Goal: Transaction & Acquisition: Purchase product/service

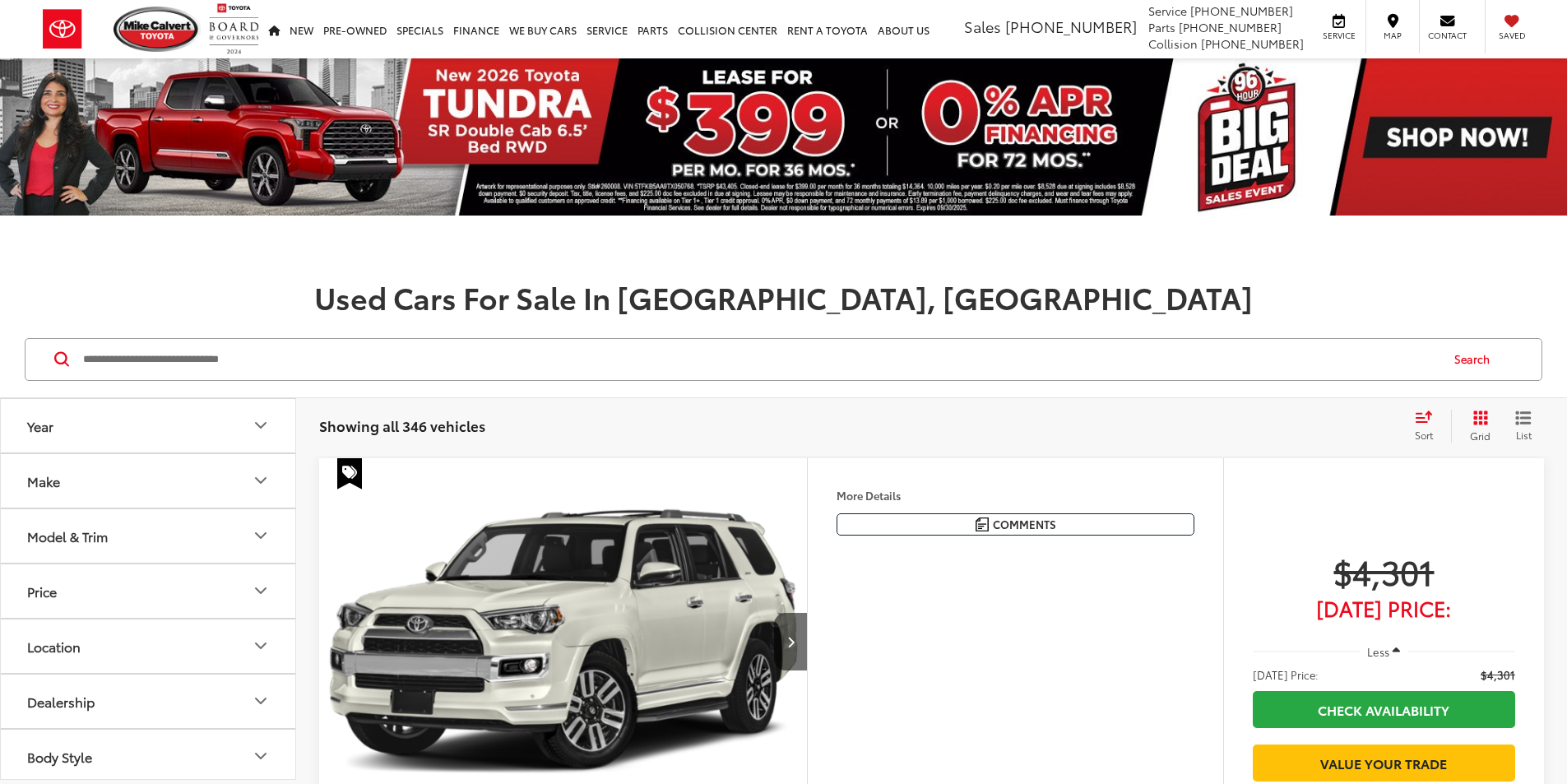
click at [478, 364] on input "Search by Make, Model, or Keyword" at bounding box center [759, 359] width 1357 height 39
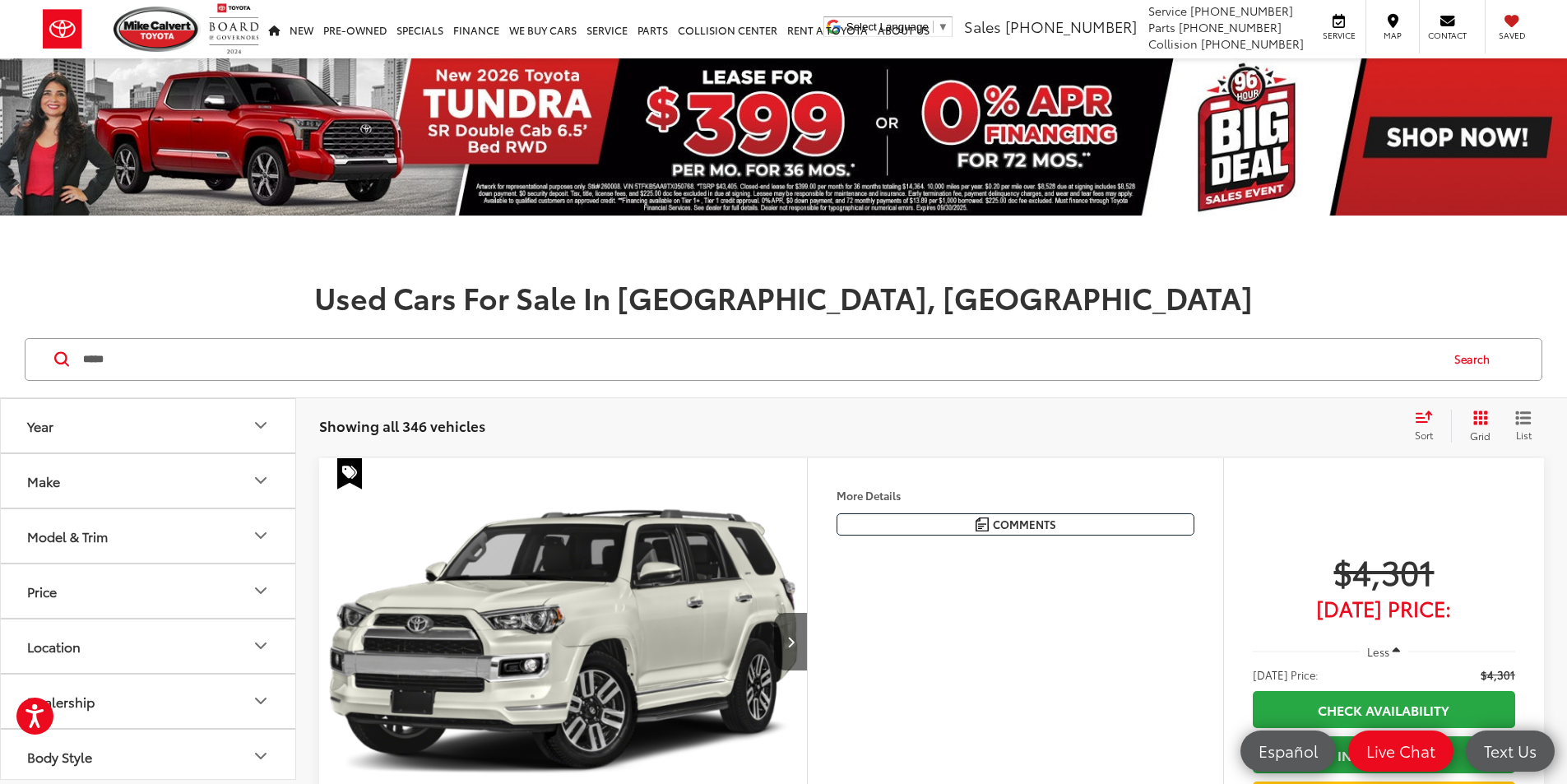
type input "*****"
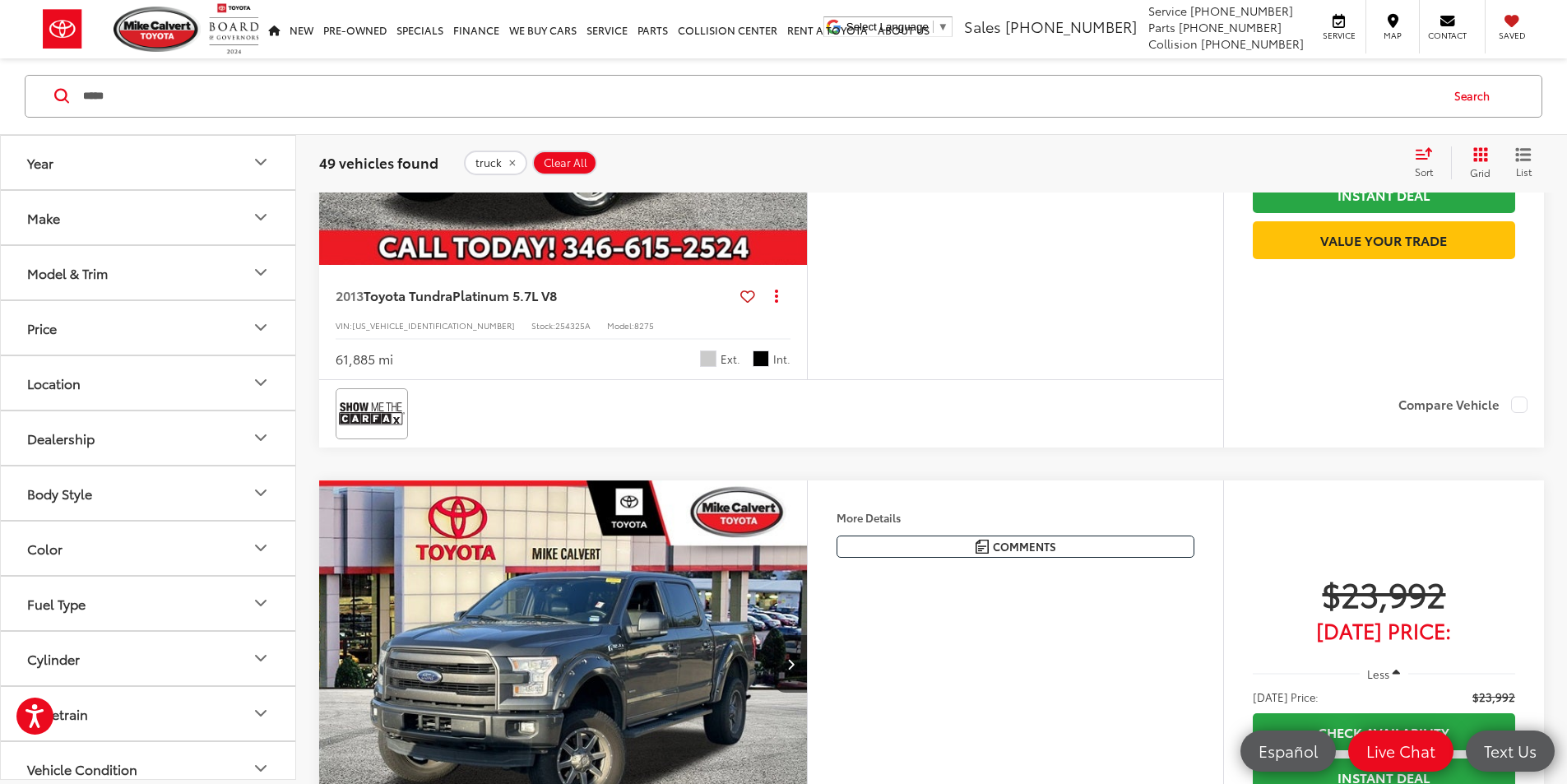
scroll to position [2302, 0]
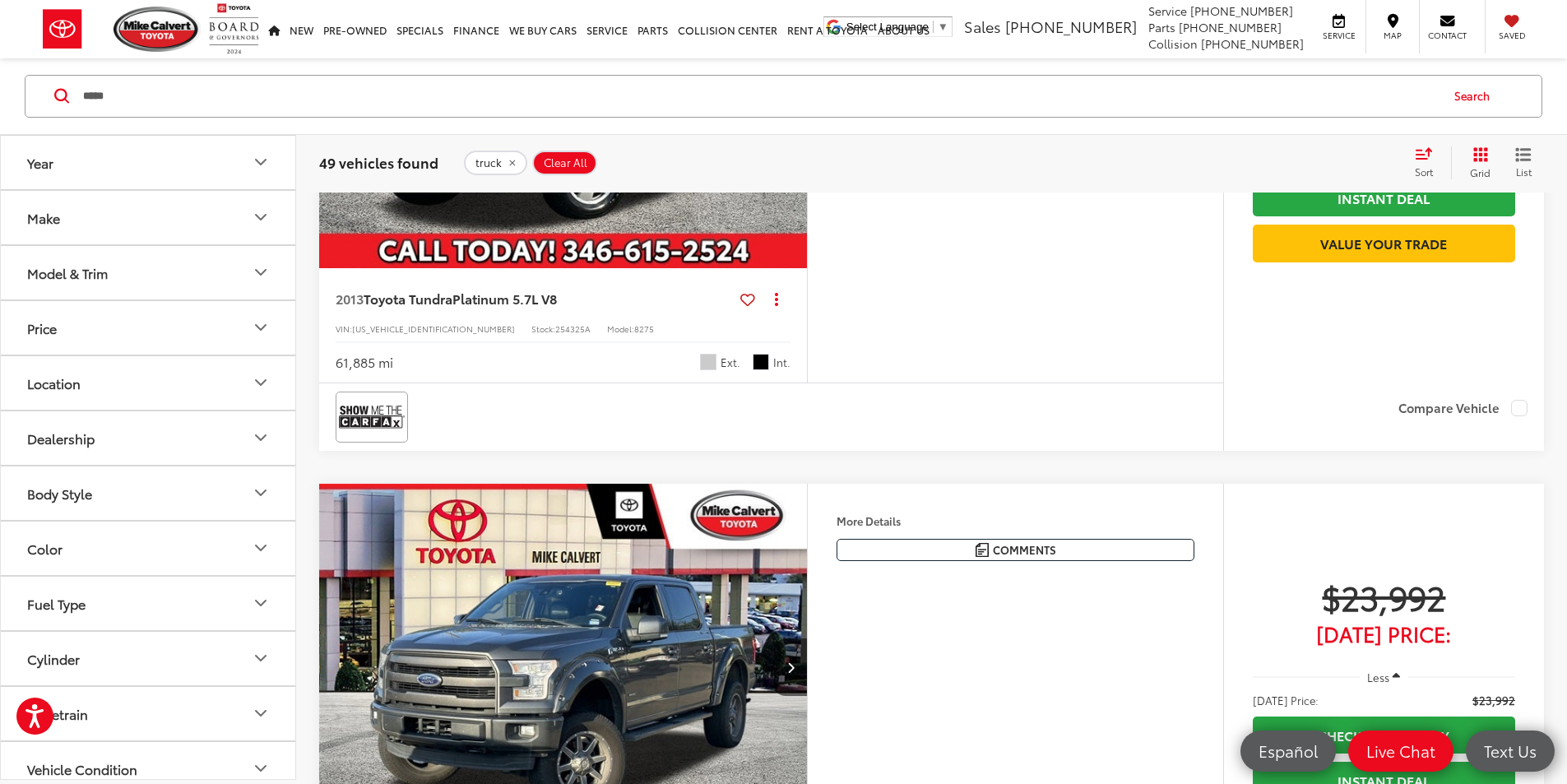
click at [795, 91] on icon "Next image" at bounding box center [790, 84] width 8 height 11
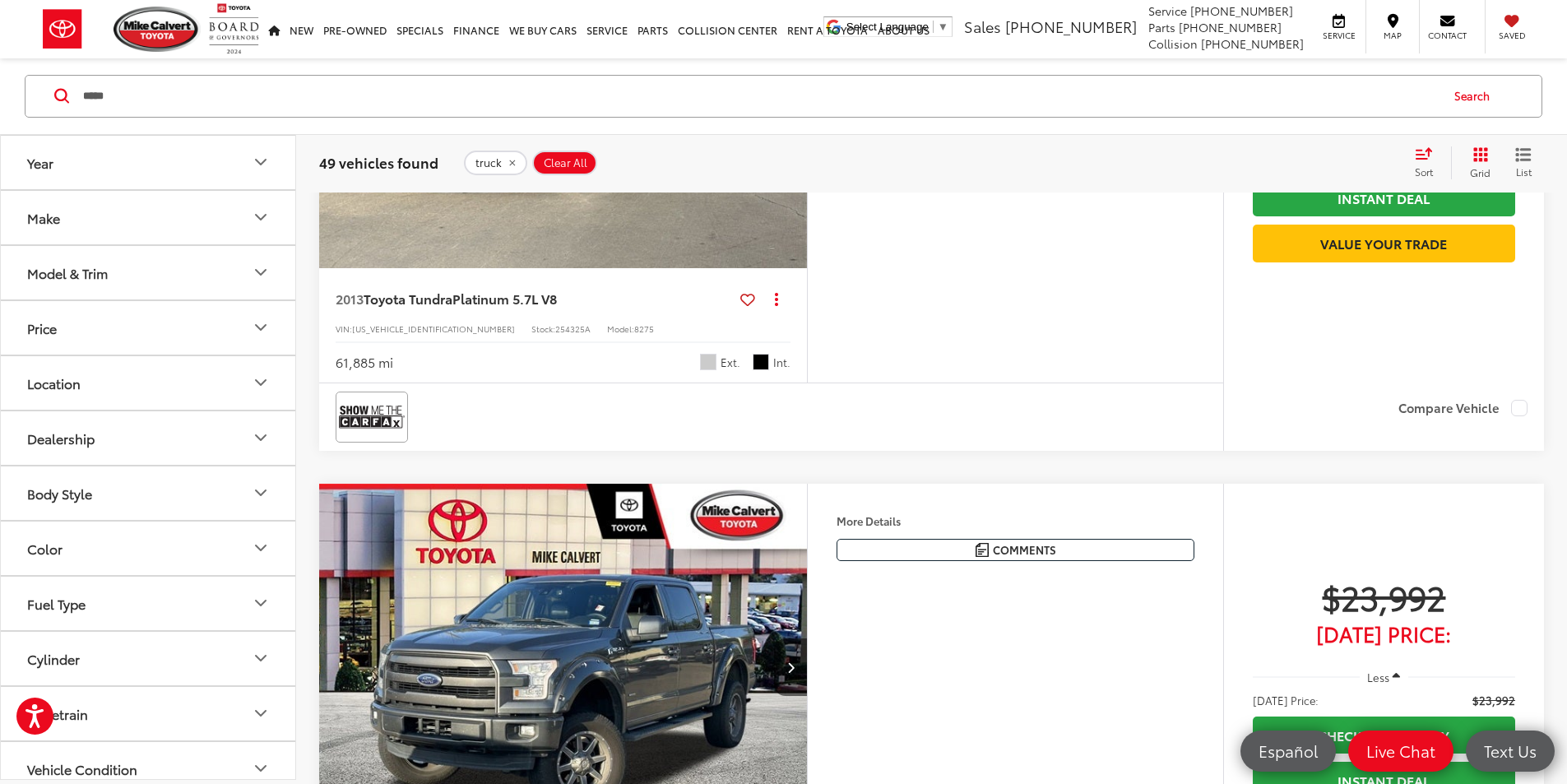
click at [795, 91] on icon "Next image" at bounding box center [790, 84] width 8 height 11
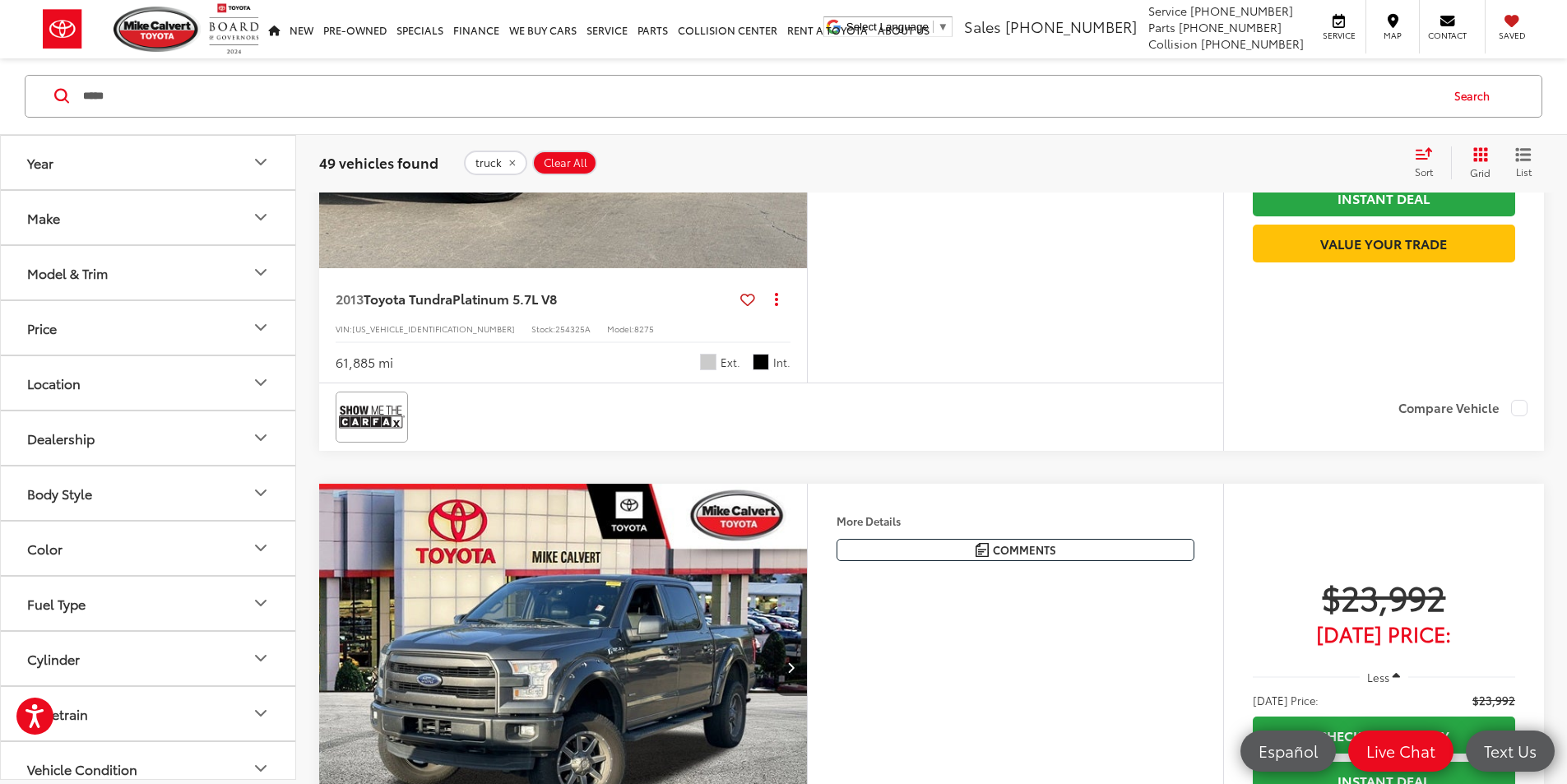
click at [795, 91] on icon "Next image" at bounding box center [790, 84] width 8 height 11
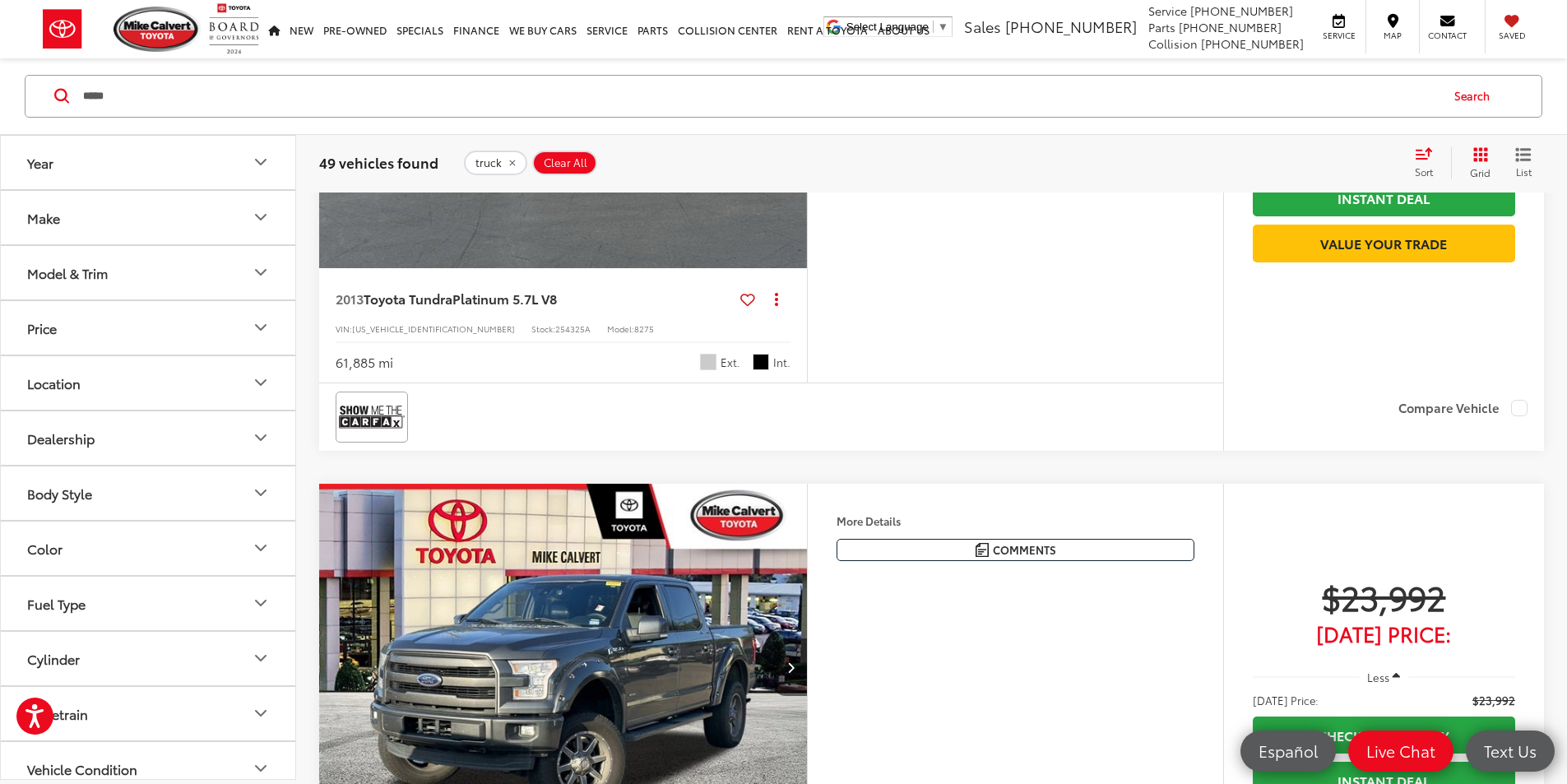
click at [795, 91] on icon "Next image" at bounding box center [790, 84] width 8 height 11
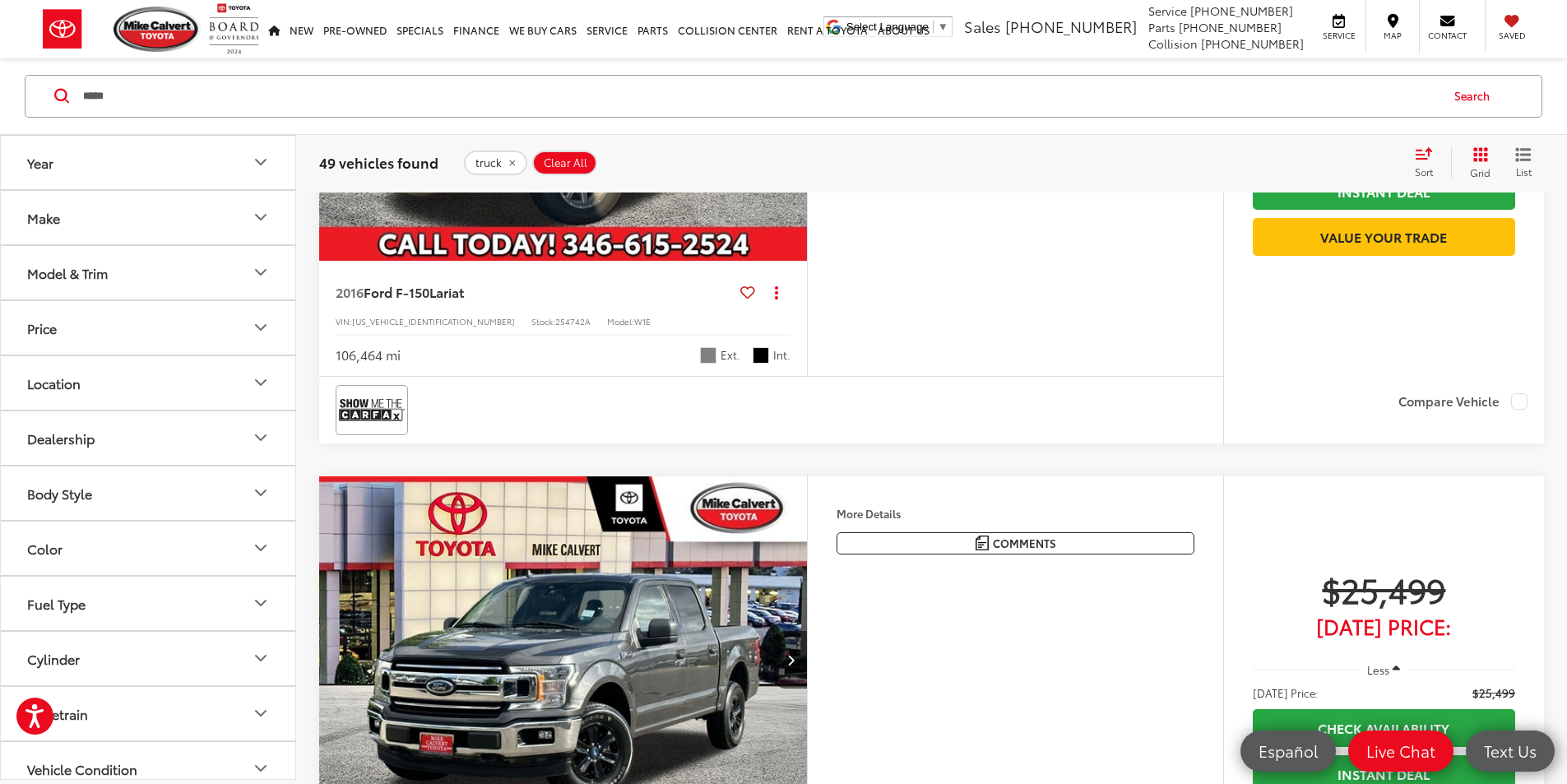
scroll to position [3043, 0]
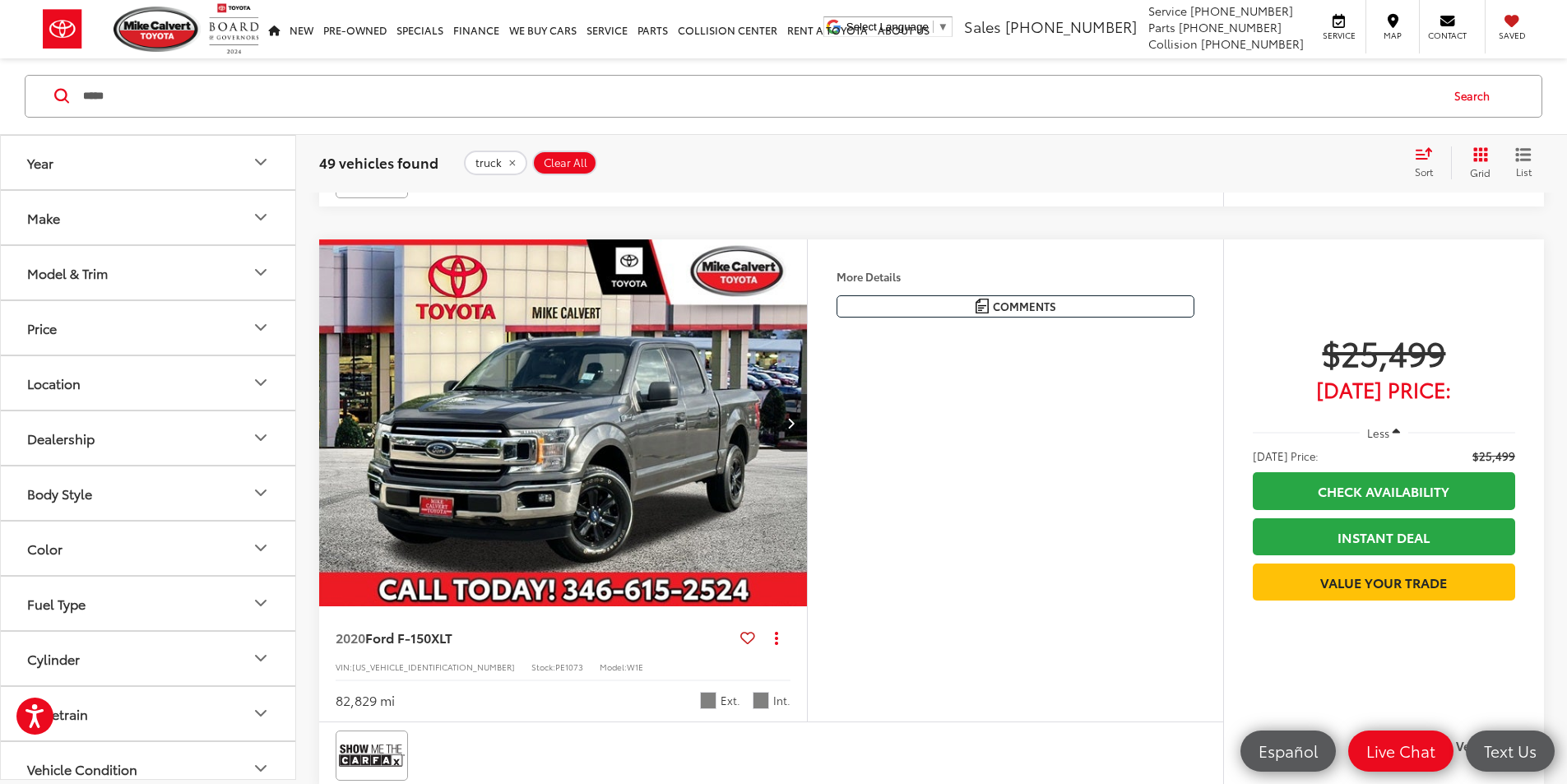
scroll to position [3536, 0]
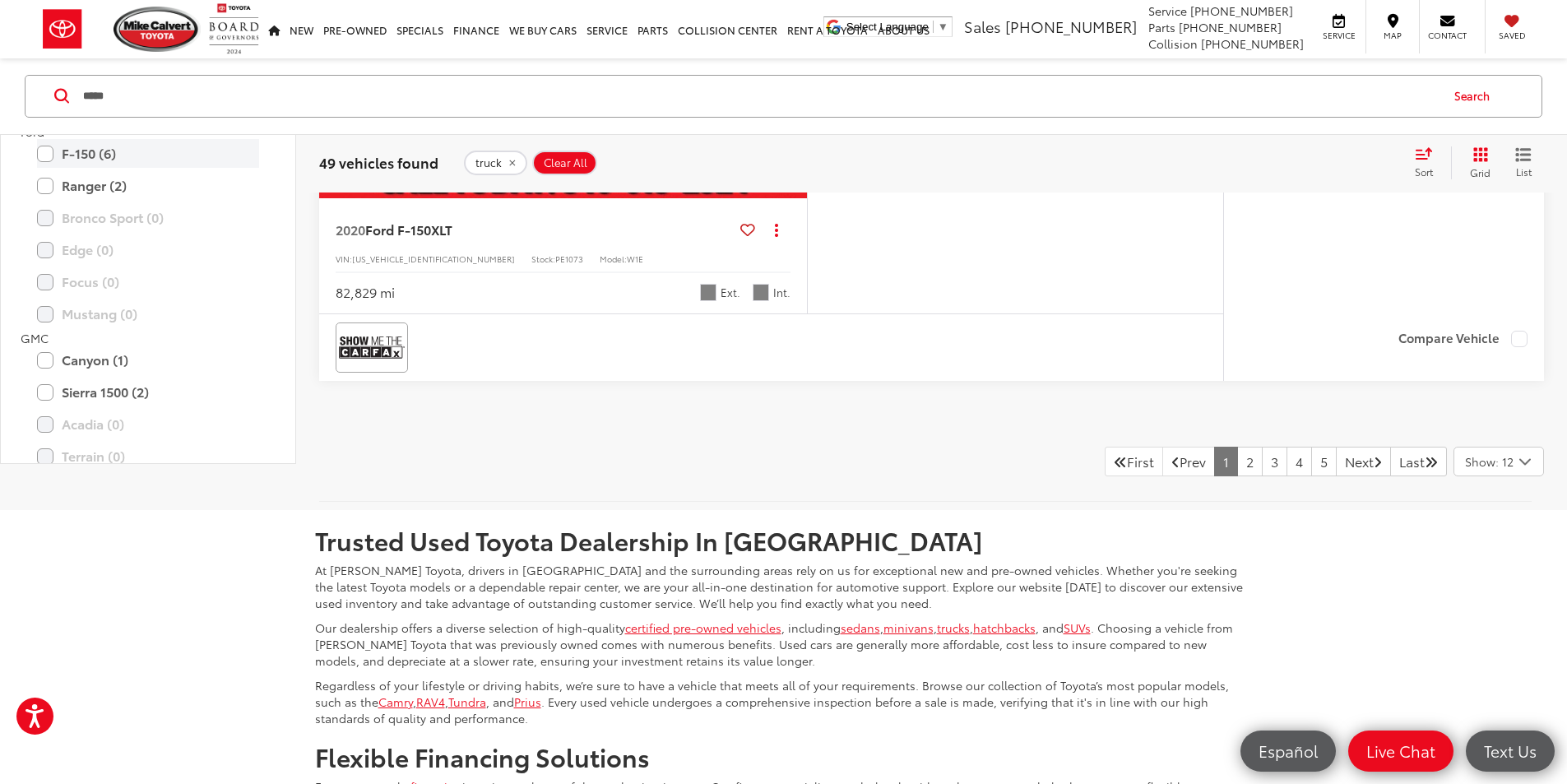
scroll to position [3207, 0]
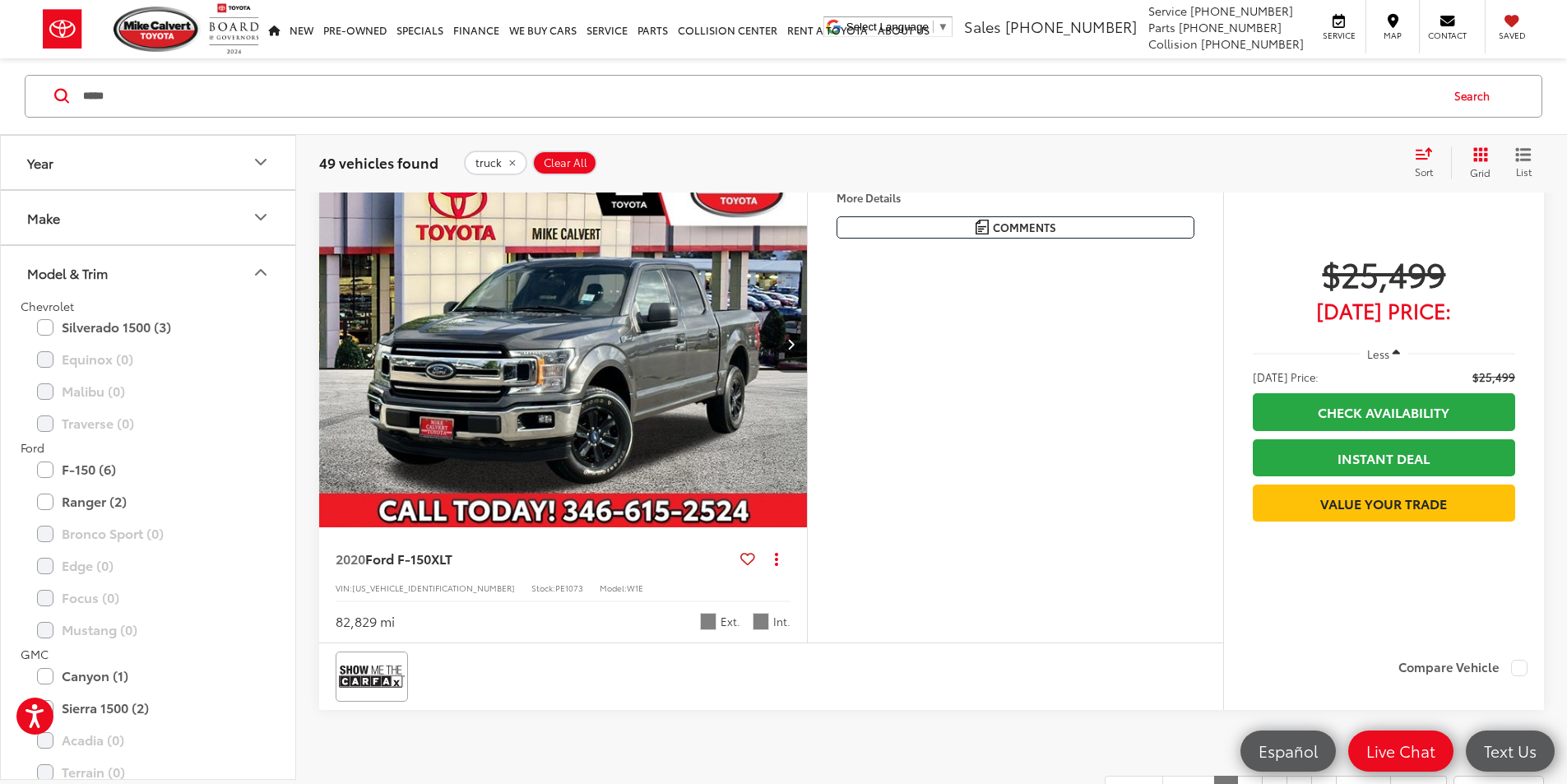
click at [250, 263] on button "Model & Trim" at bounding box center [148, 272] width 296 height 53
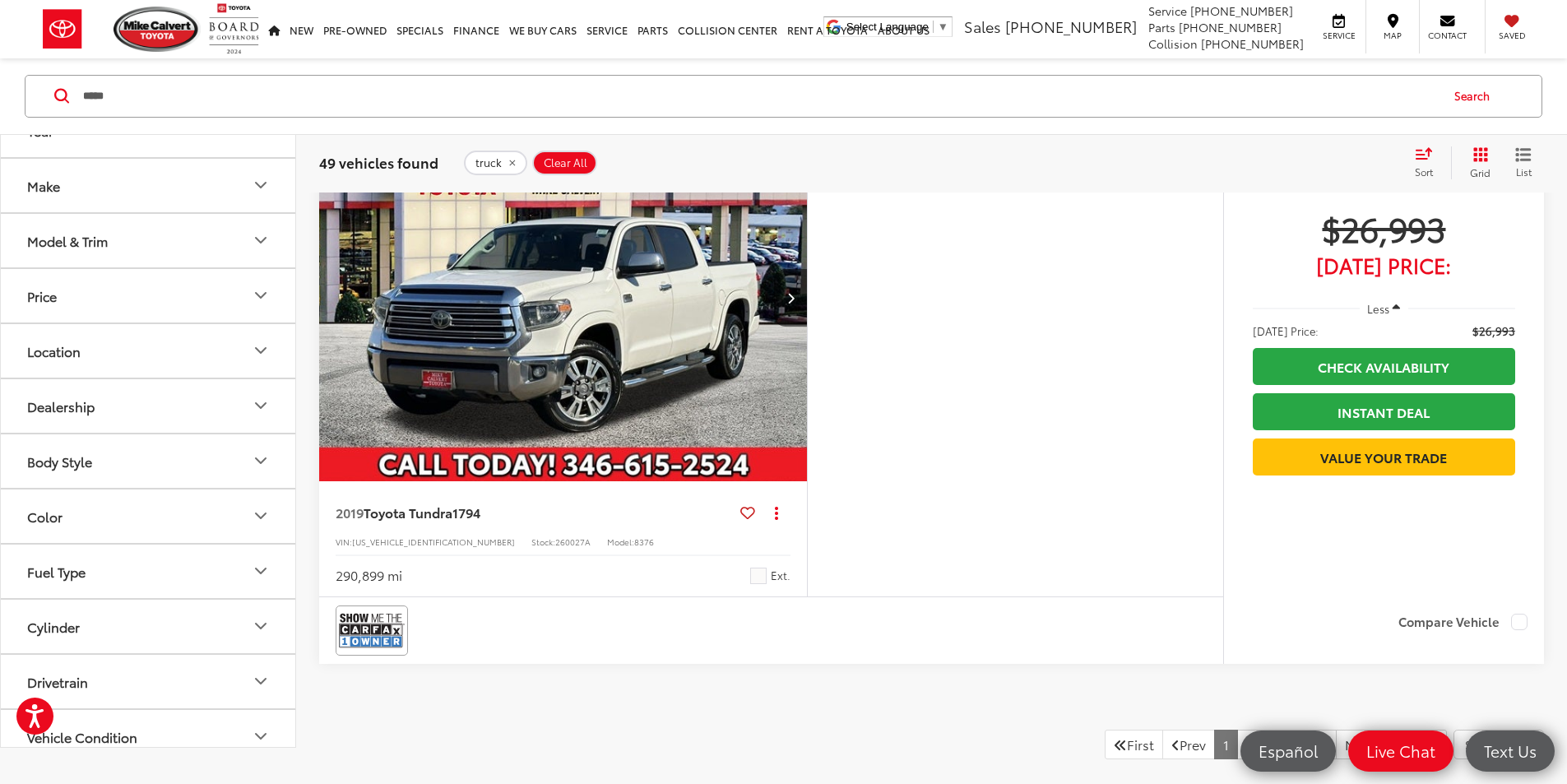
scroll to position [5180, 0]
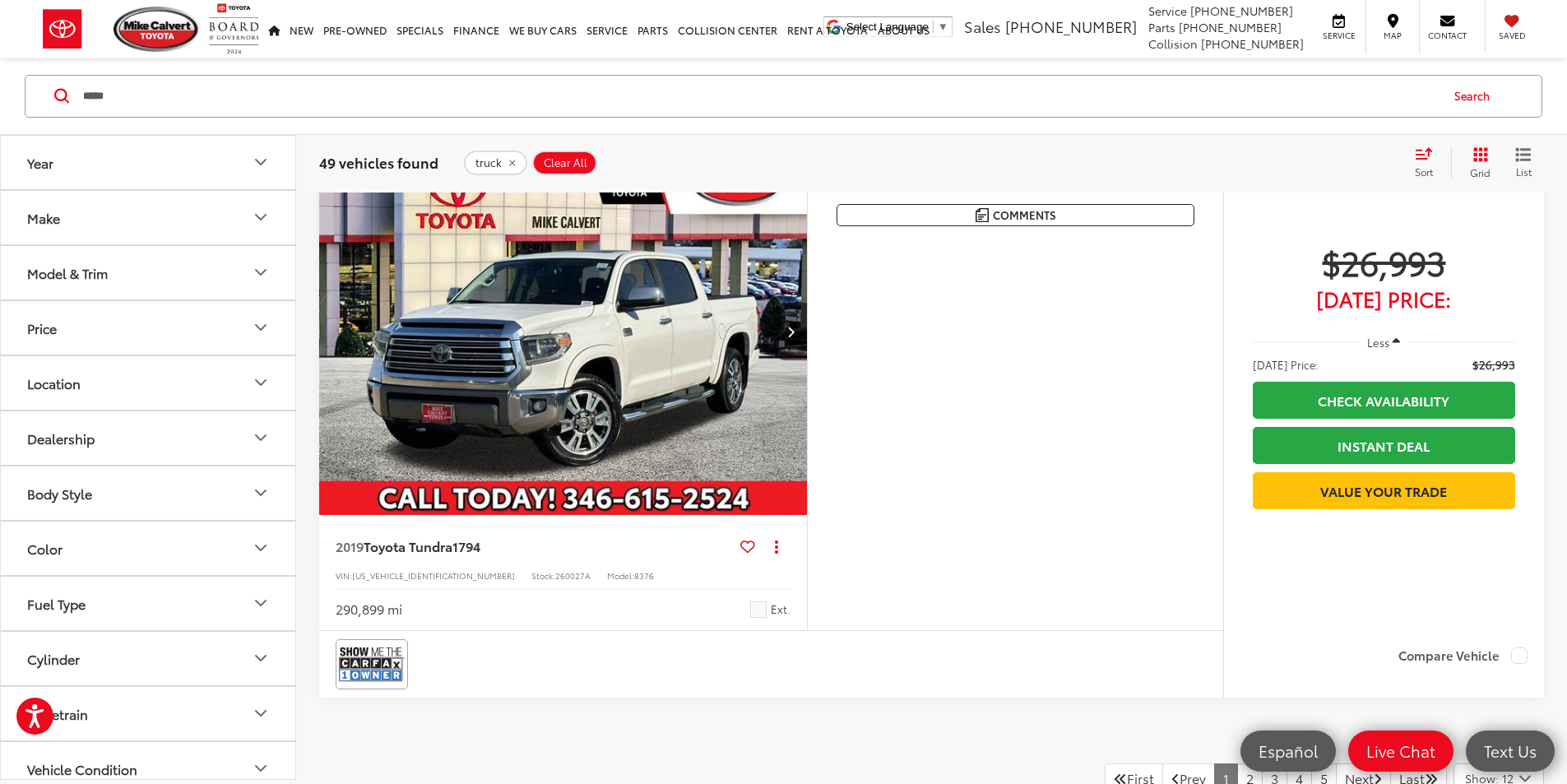
scroll to position [4934, 0]
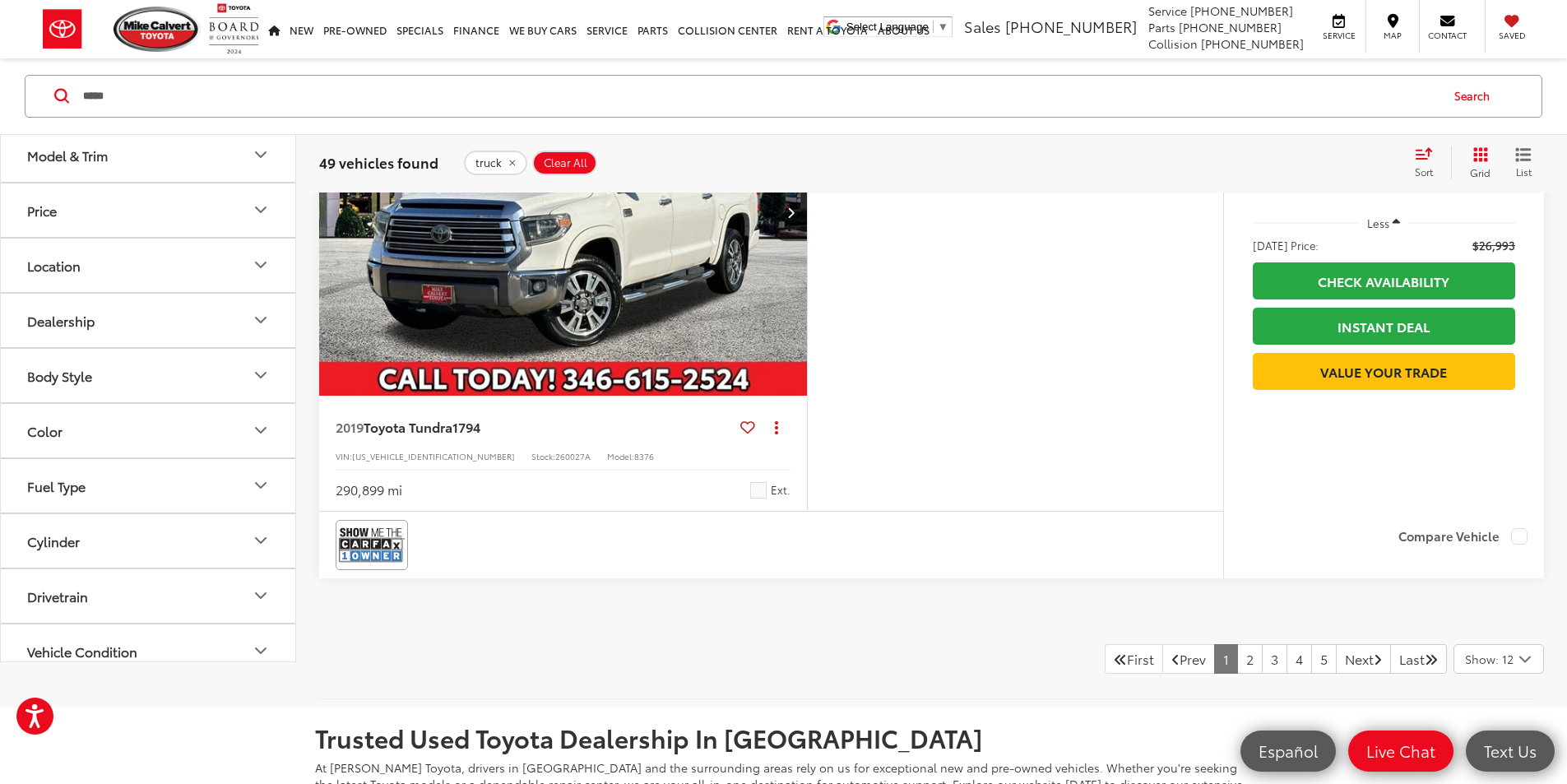
scroll to position [5098, 0]
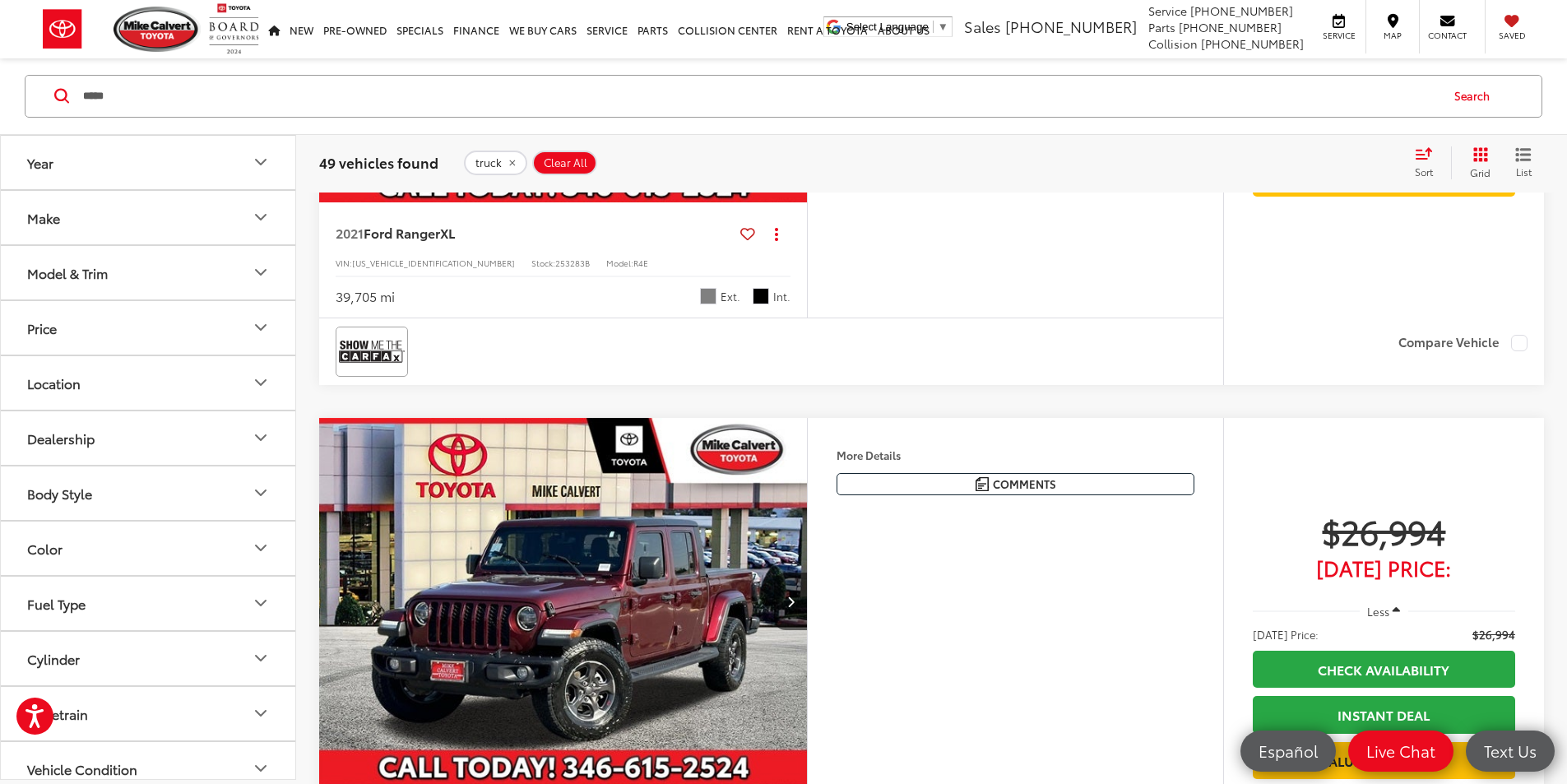
scroll to position [5674, 0]
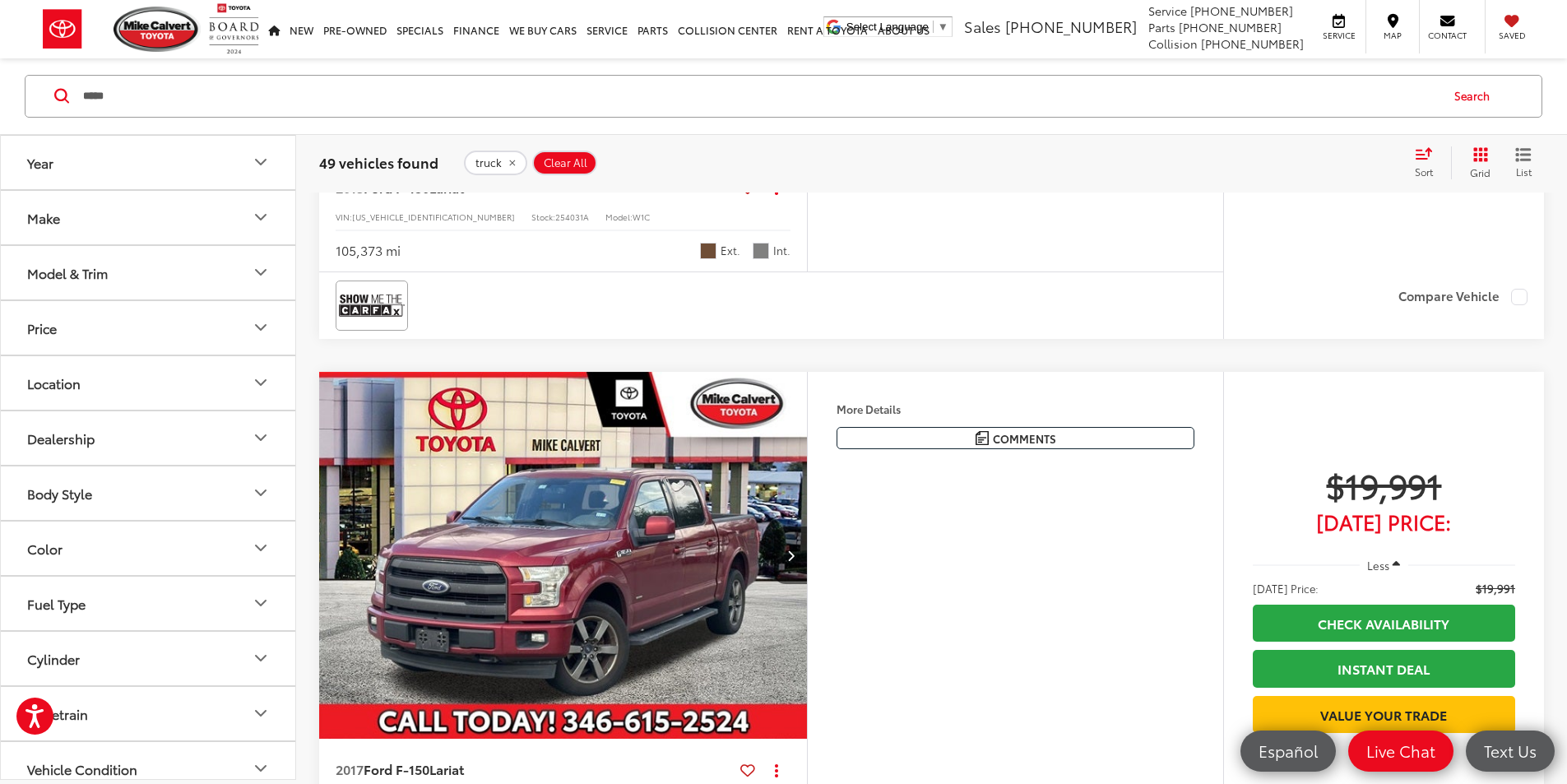
scroll to position [839, 0]
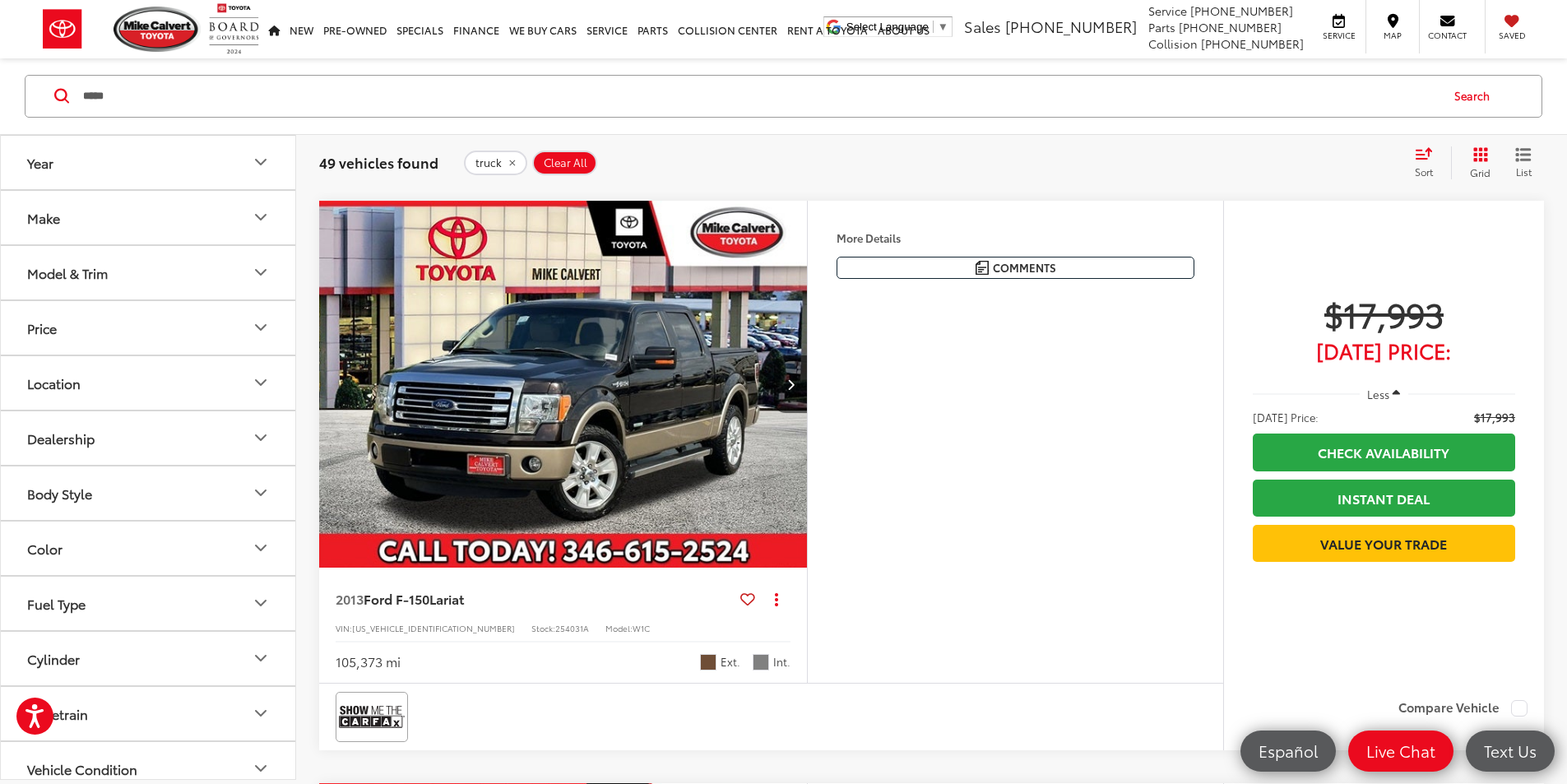
click at [296, 102] on input "*****" at bounding box center [759, 96] width 1357 height 39
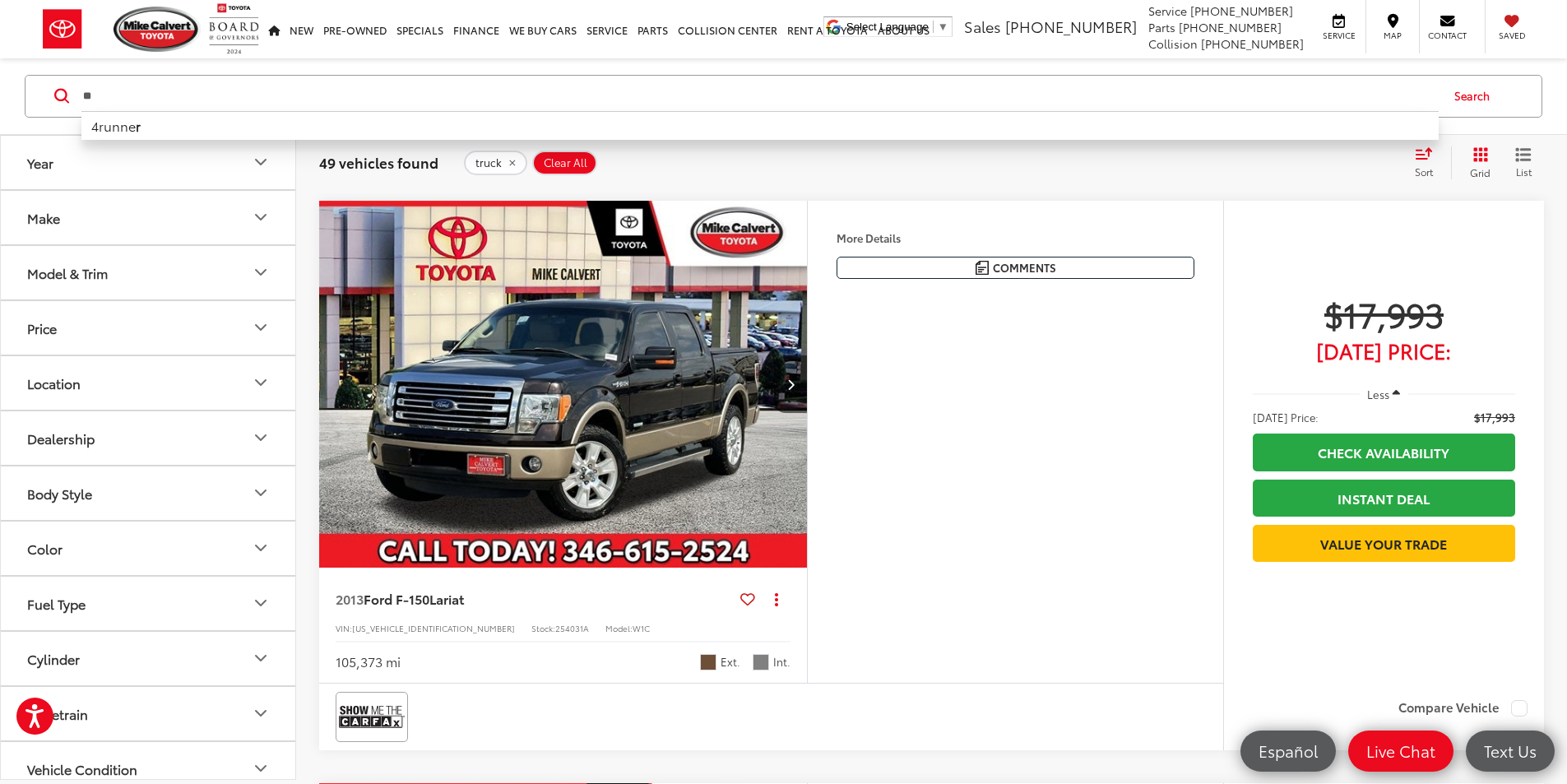
type input "*"
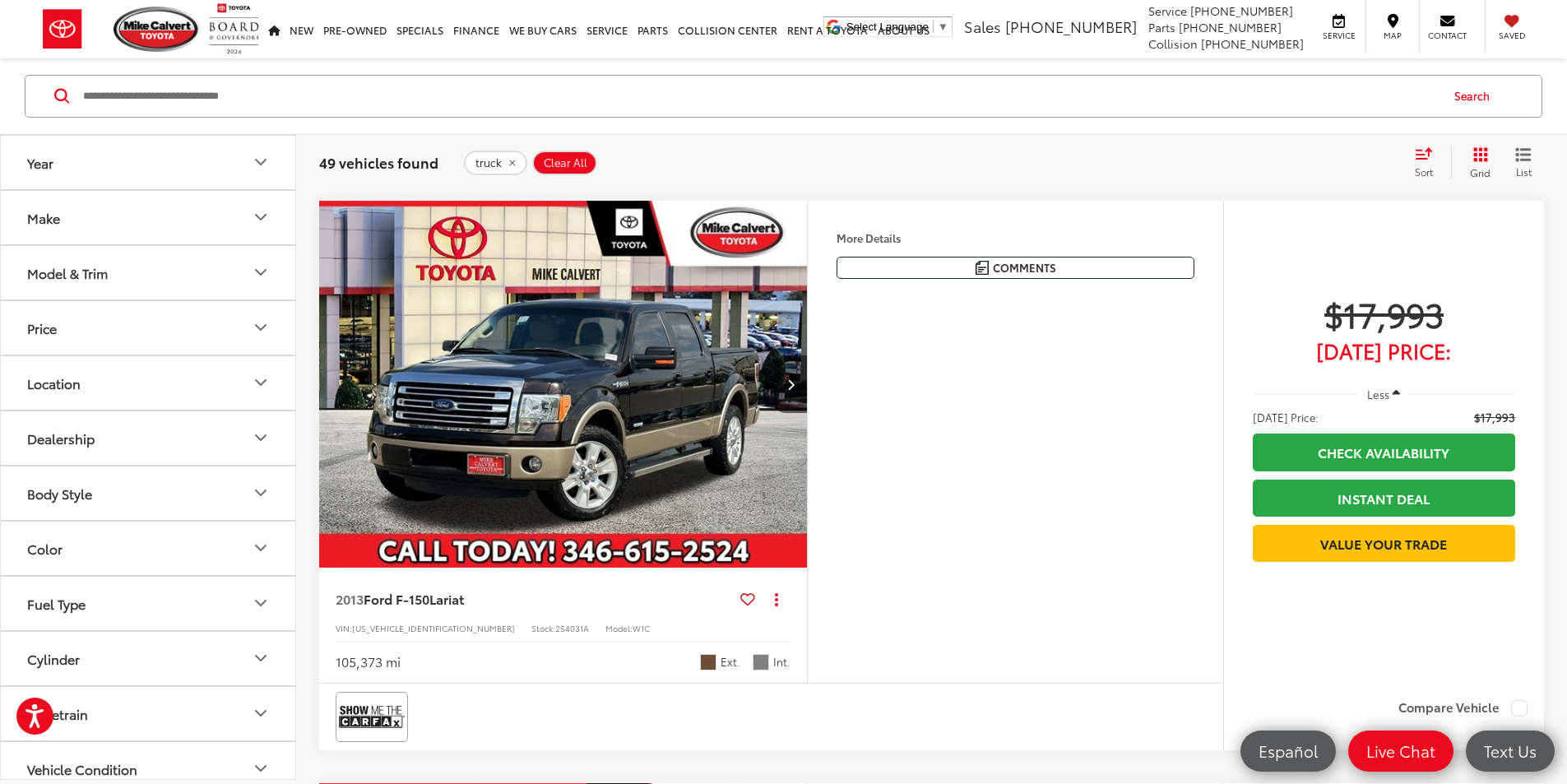
click at [126, 659] on button "Cylinder" at bounding box center [148, 658] width 296 height 53
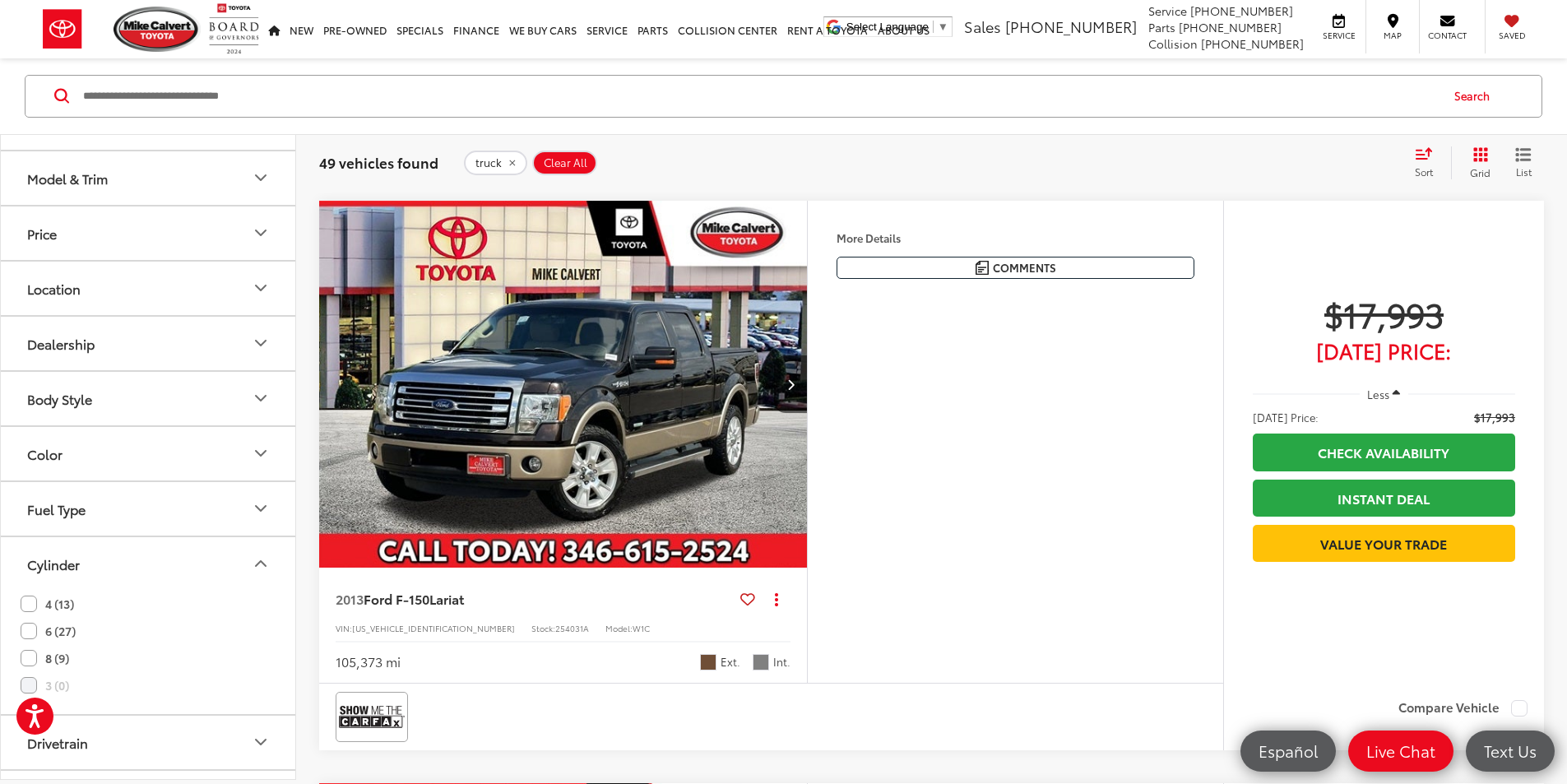
scroll to position [251, 0]
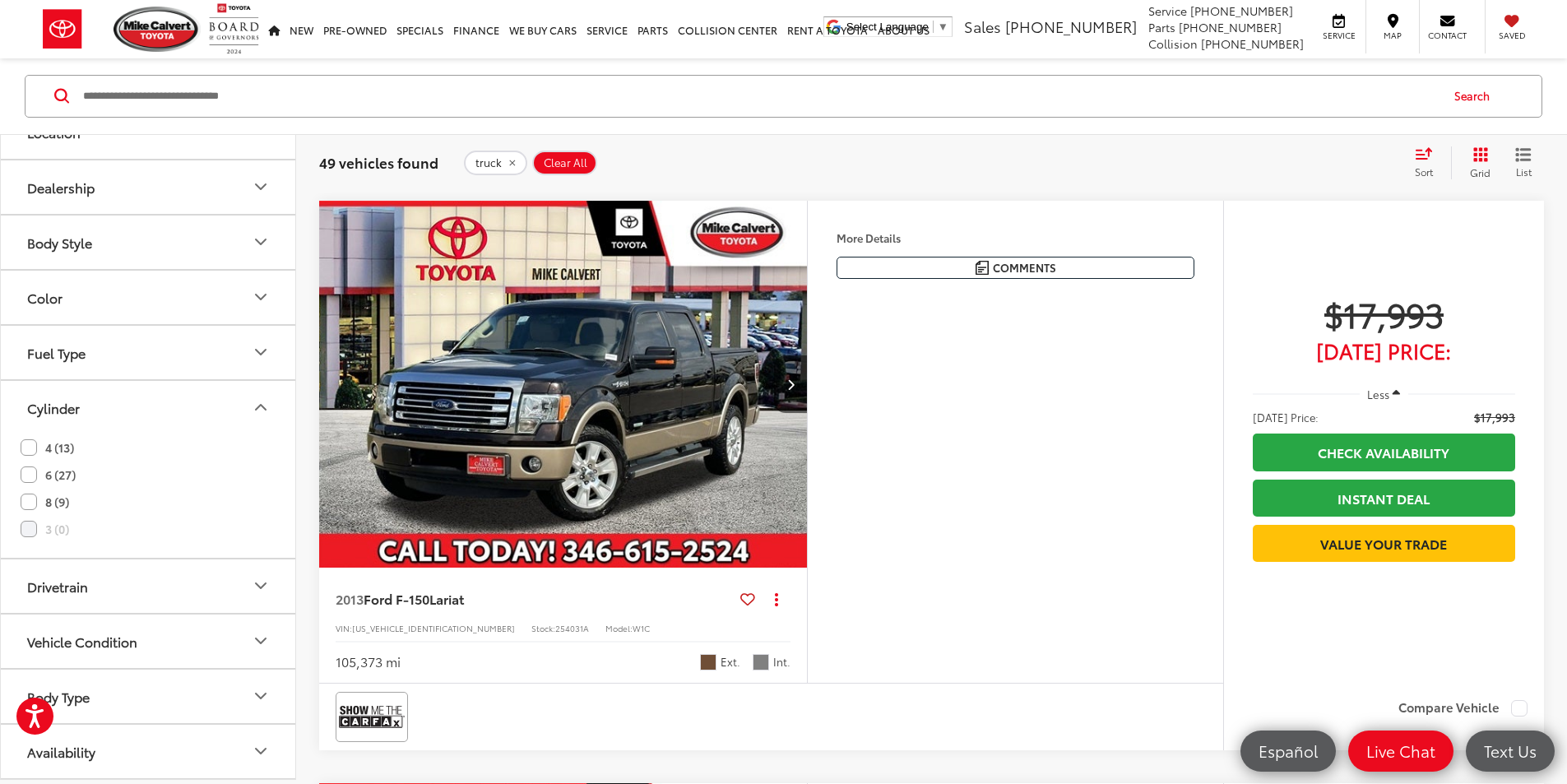
click at [124, 584] on button "Drivetrain" at bounding box center [148, 586] width 296 height 53
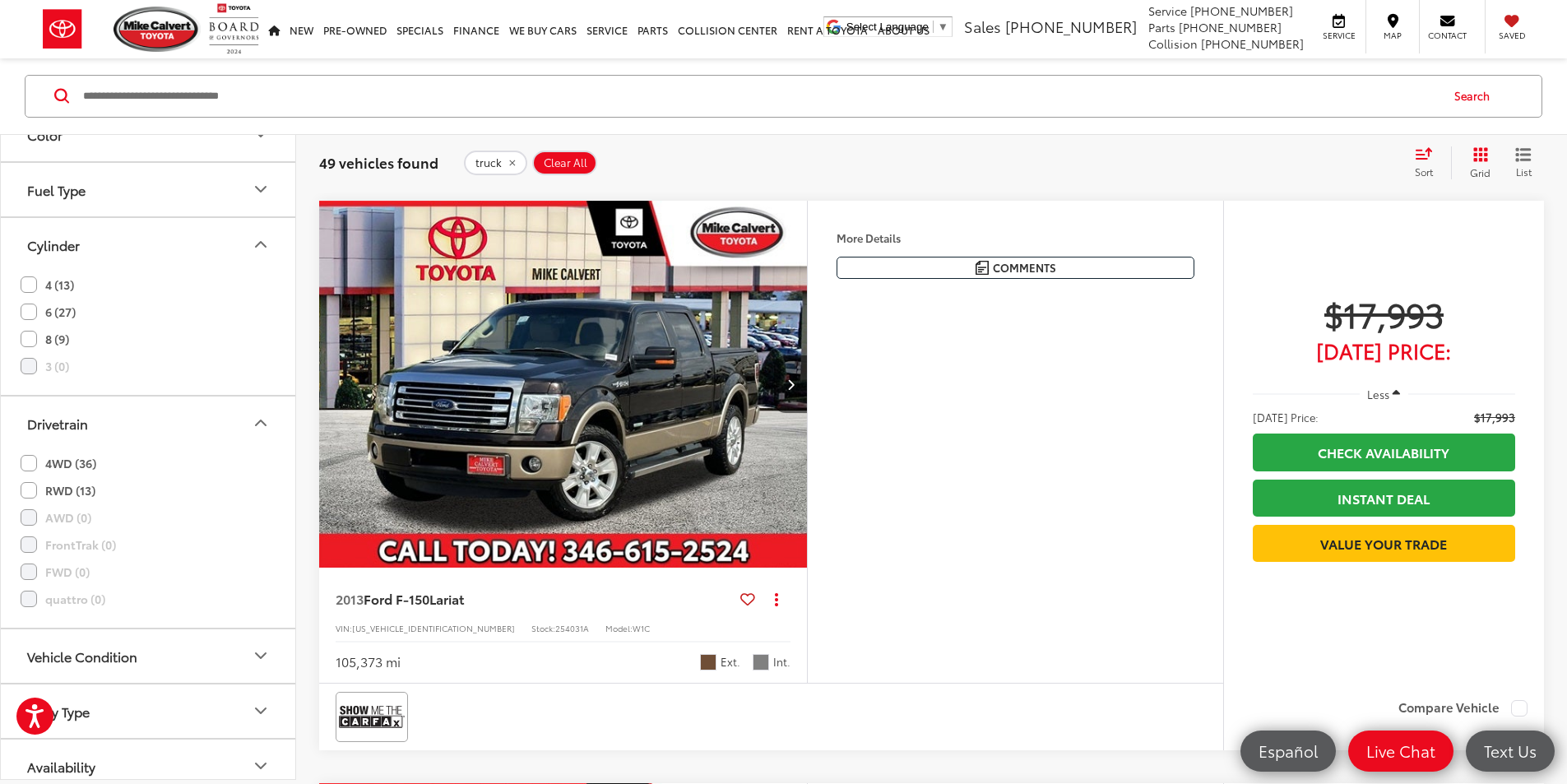
scroll to position [416, 0]
click at [59, 466] on label "4WD (36)" at bounding box center [58, 462] width 75 height 27
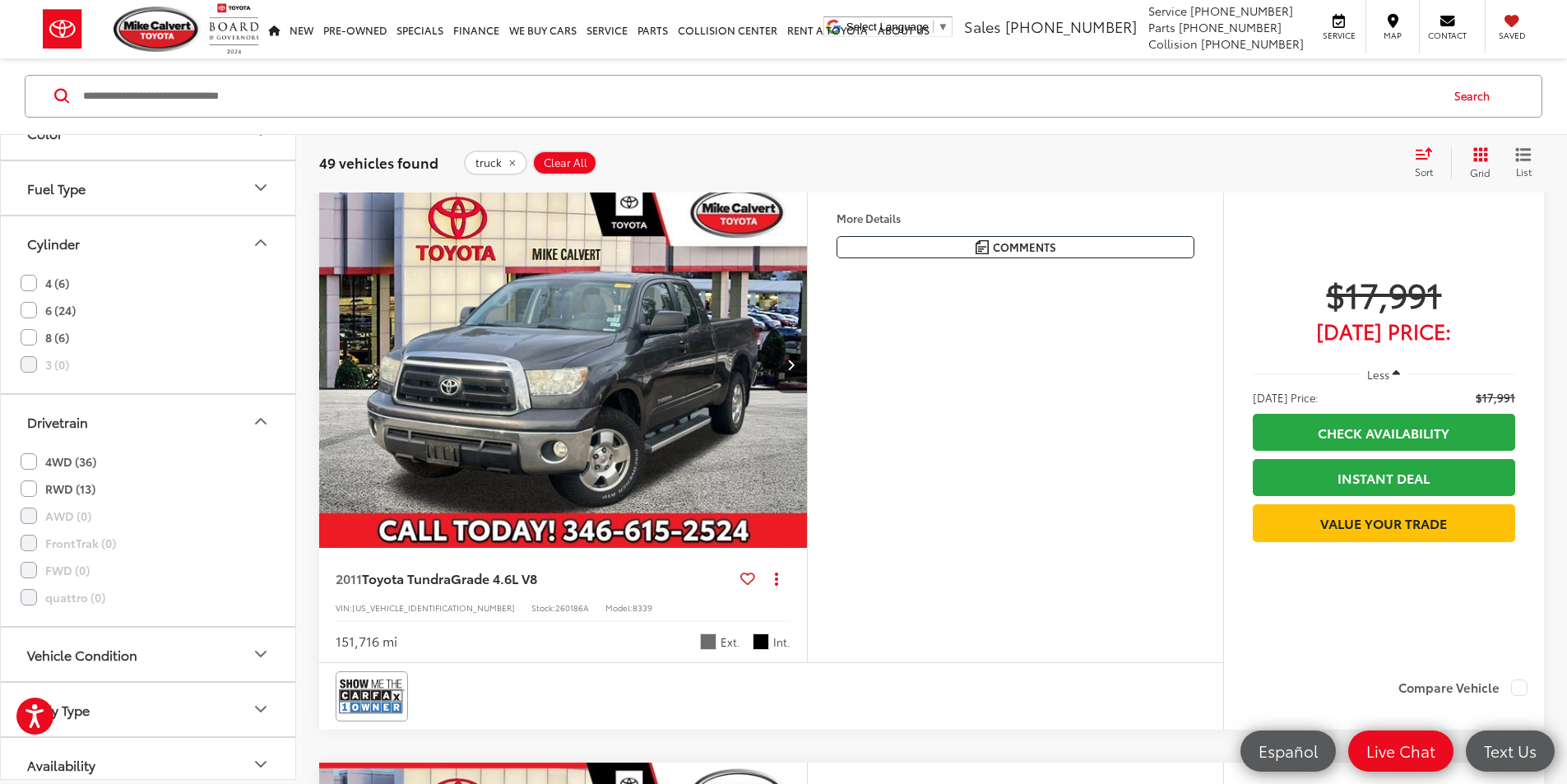
scroll to position [263, 0]
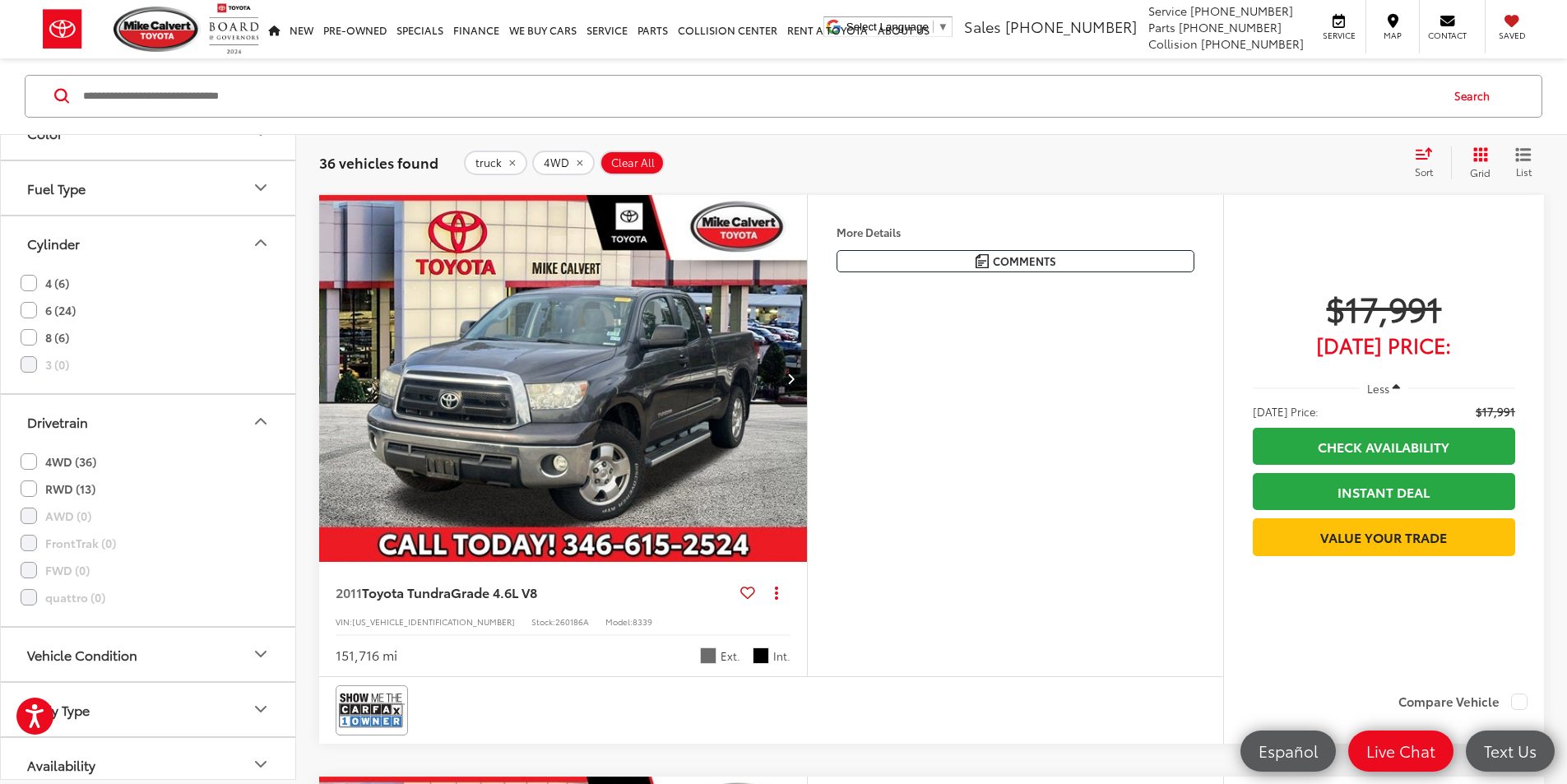
click at [795, 384] on icon "Next image" at bounding box center [790, 378] width 8 height 11
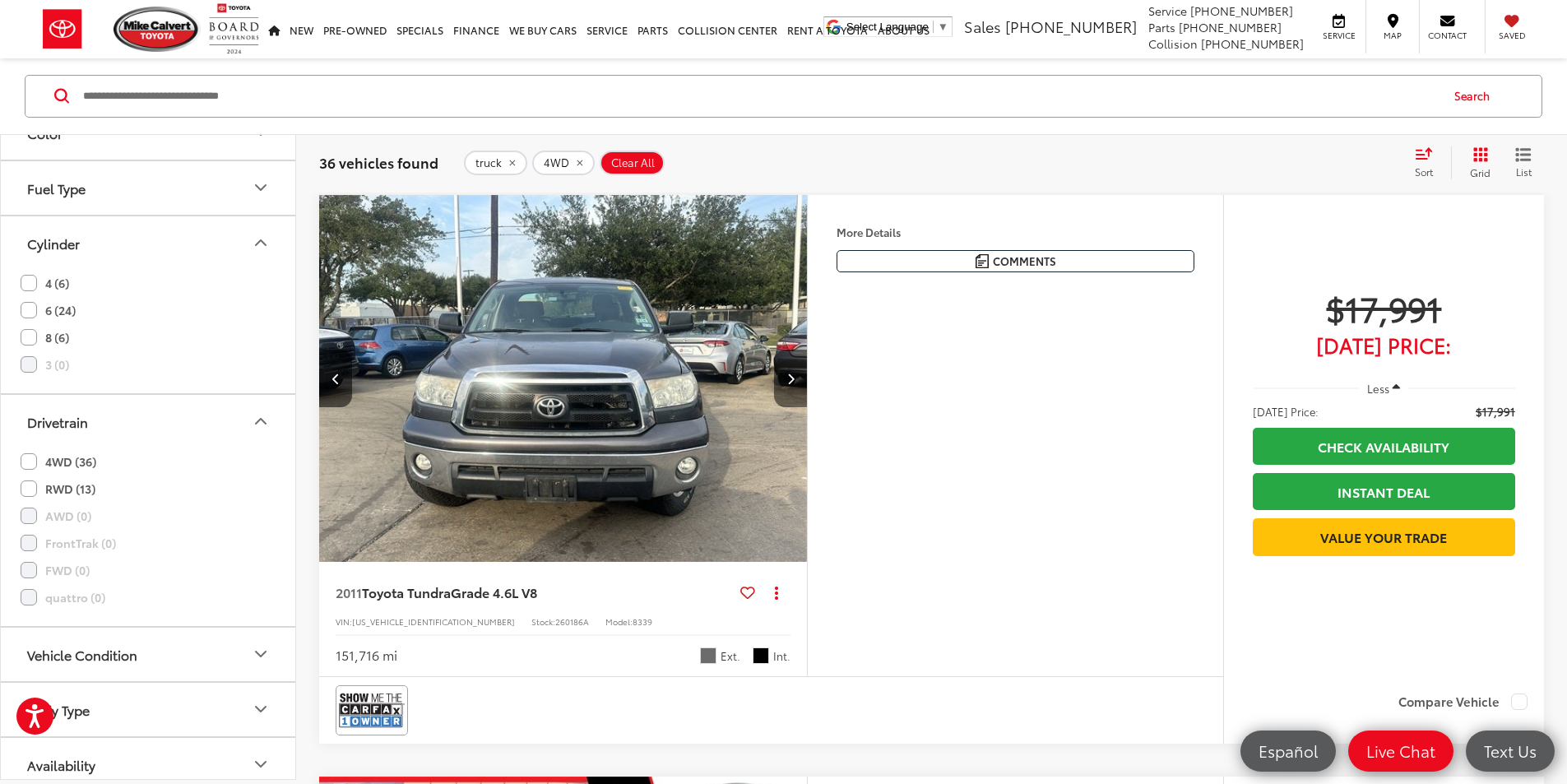
click at [795, 384] on icon "Next image" at bounding box center [790, 378] width 8 height 11
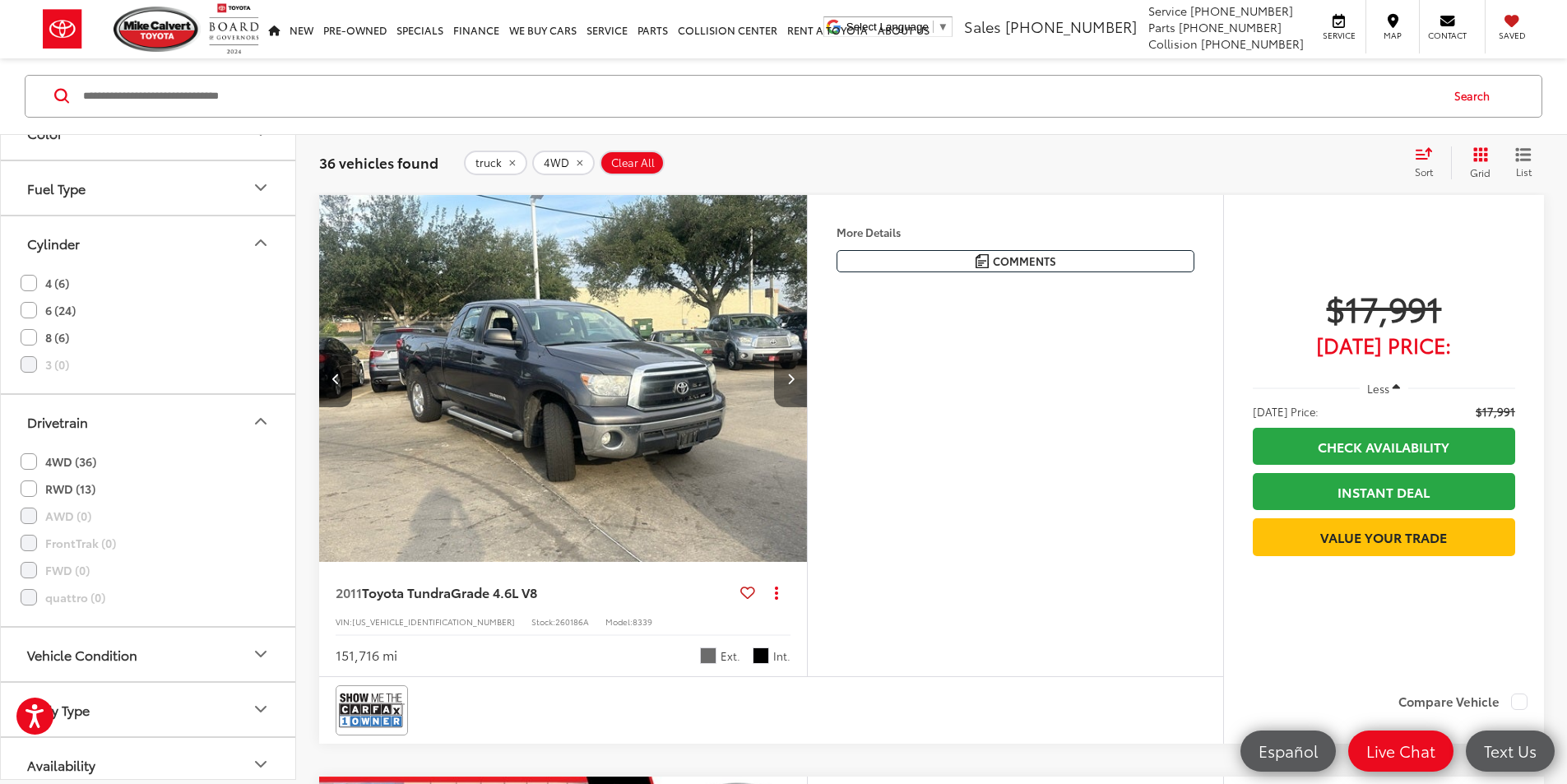
click at [795, 384] on icon "Next image" at bounding box center [790, 378] width 8 height 11
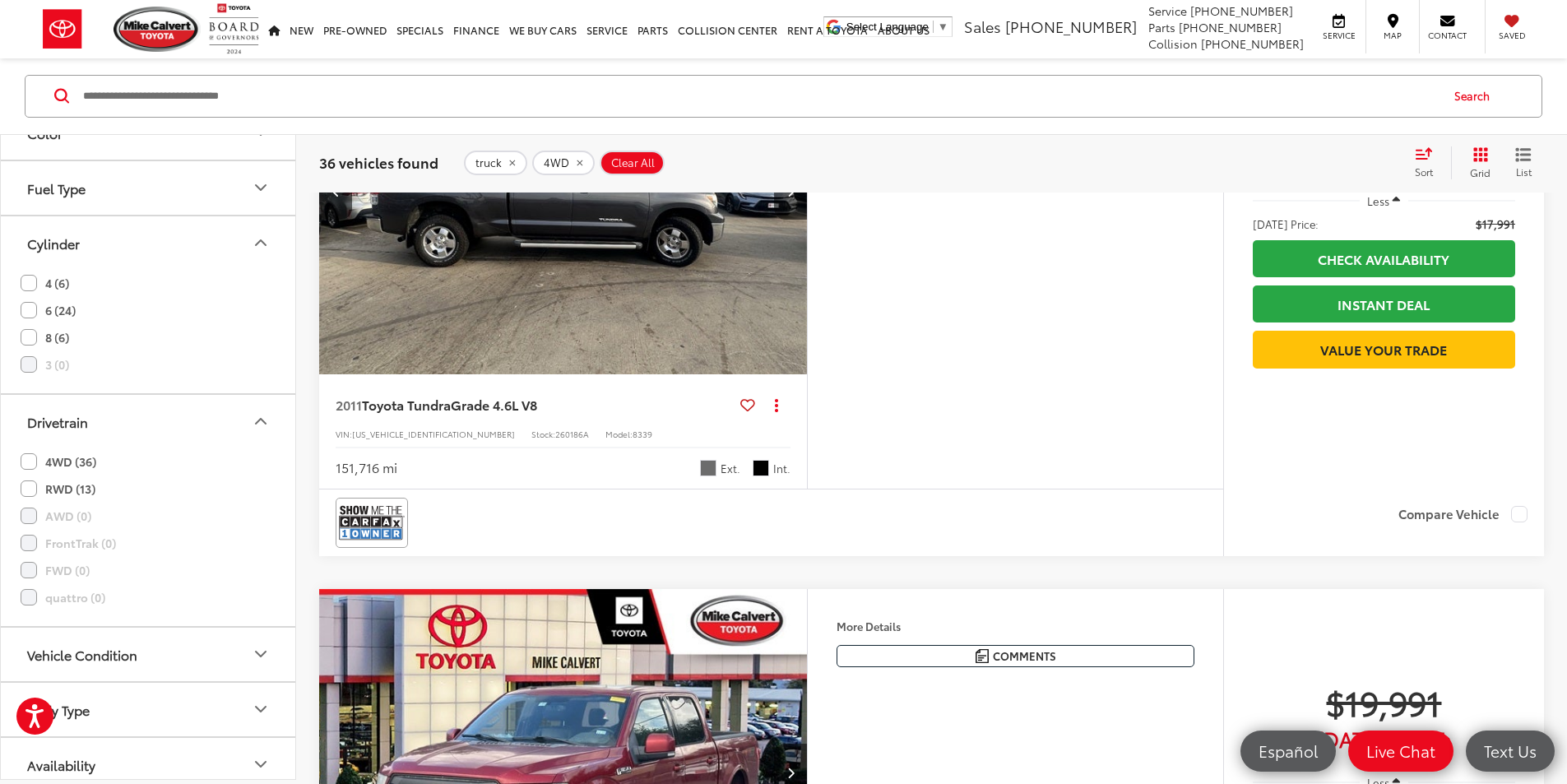
scroll to position [345, 0]
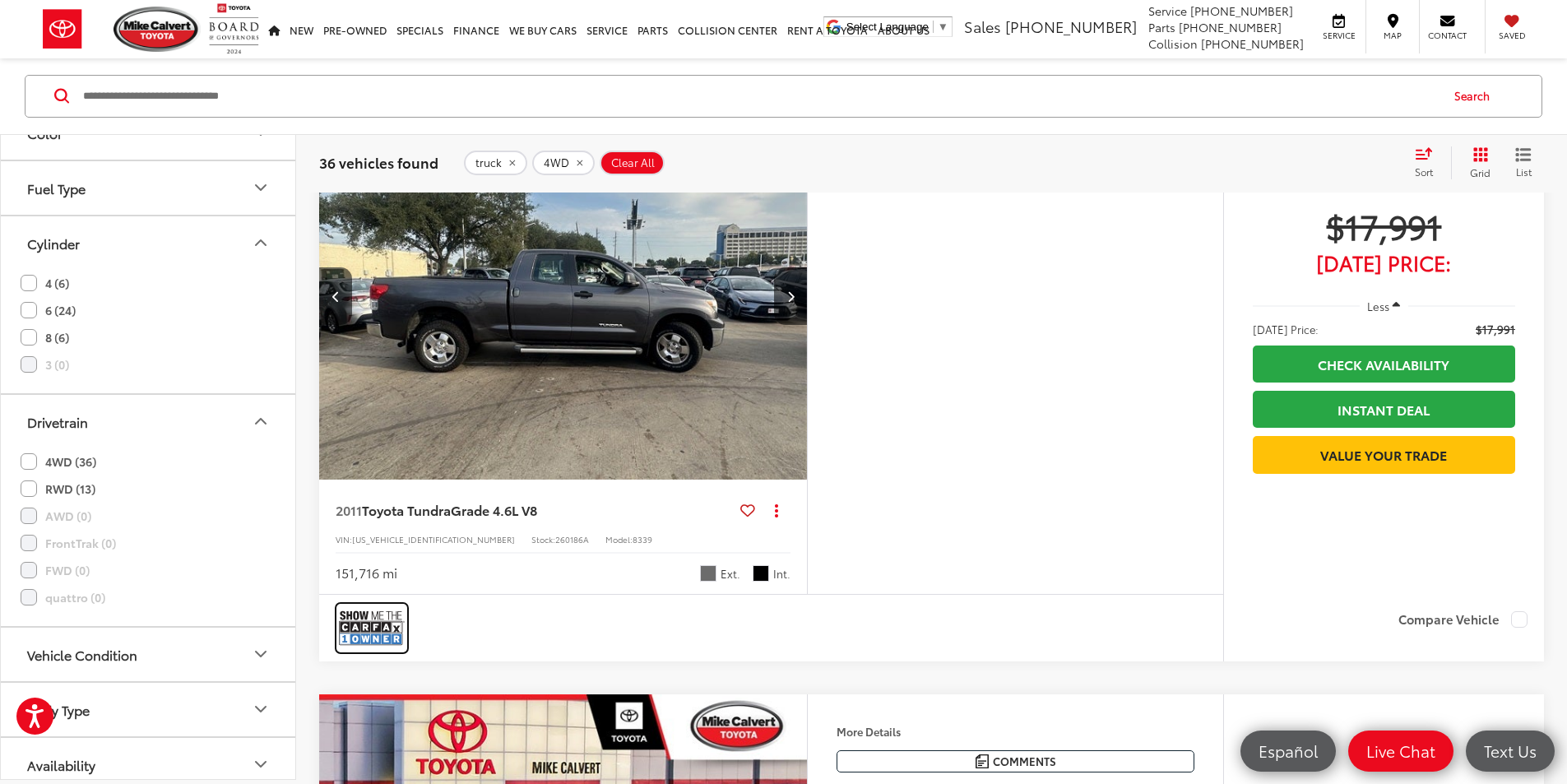
click at [375, 649] on img at bounding box center [371, 627] width 66 height 44
click at [537, 356] on img "2011 Toyota Tundra Grade 4.6L V8 3" at bounding box center [561, 296] width 490 height 368
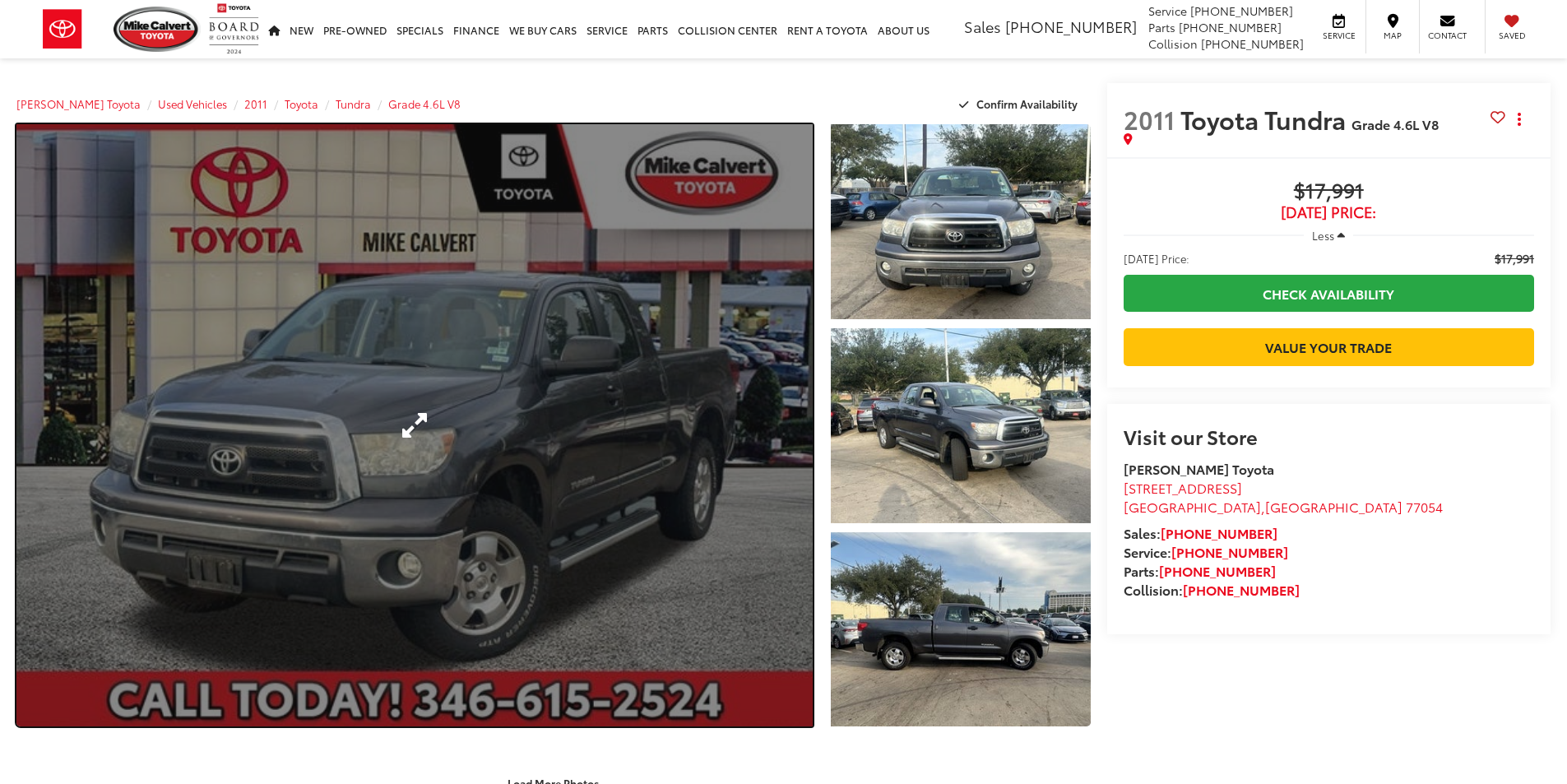
click at [489, 404] on link "Expand Photo 0" at bounding box center [414, 425] width 796 height 601
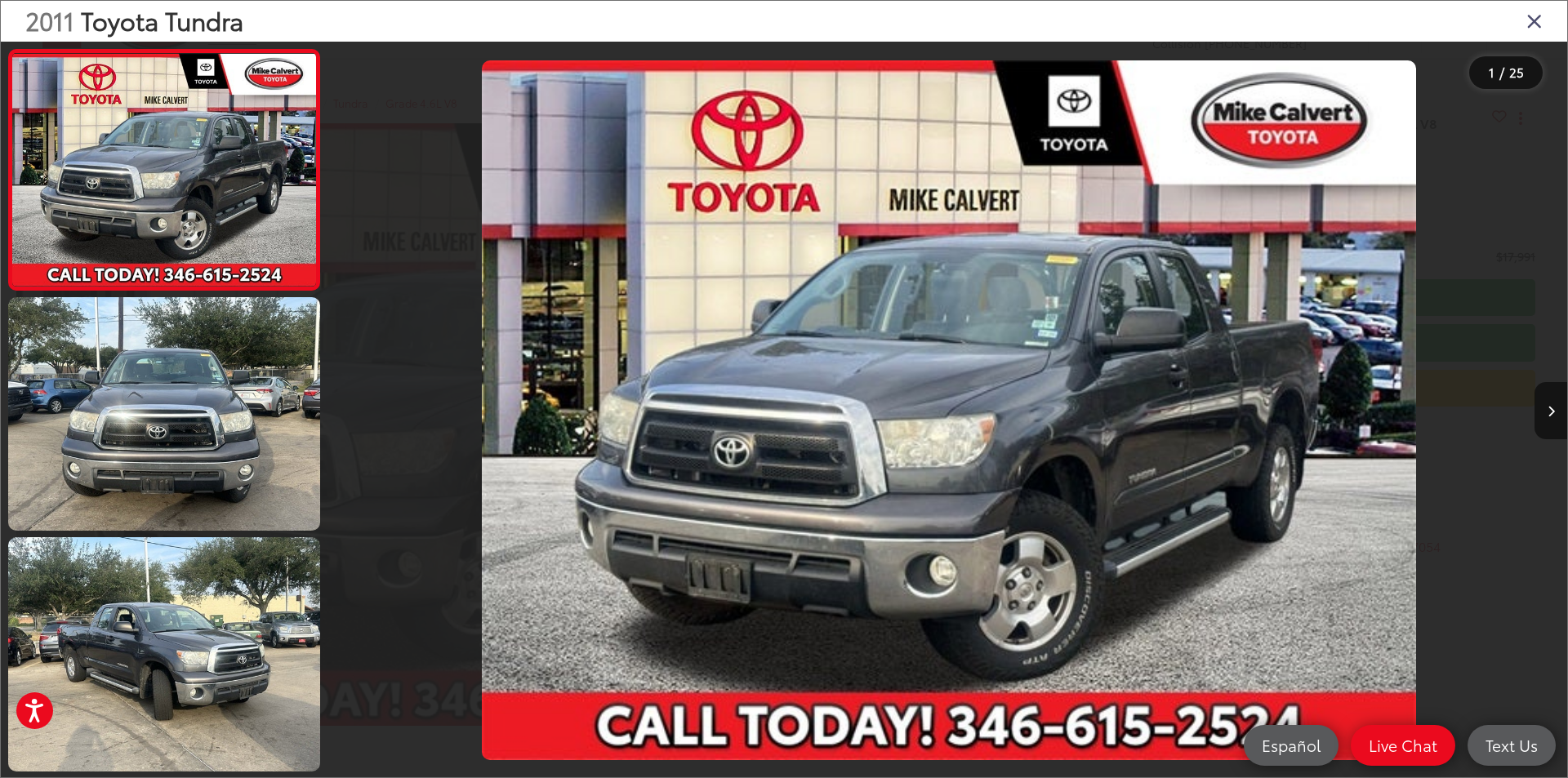
click at [1544, 20] on div "2011 Toyota Tundra" at bounding box center [784, 21] width 1566 height 41
click at [1525, 15] on div "2011 Toyota Tundra" at bounding box center [784, 21] width 1566 height 41
click at [1532, 14] on icon "Close gallery" at bounding box center [1534, 20] width 16 height 21
